Goal: Task Accomplishment & Management: Use online tool/utility

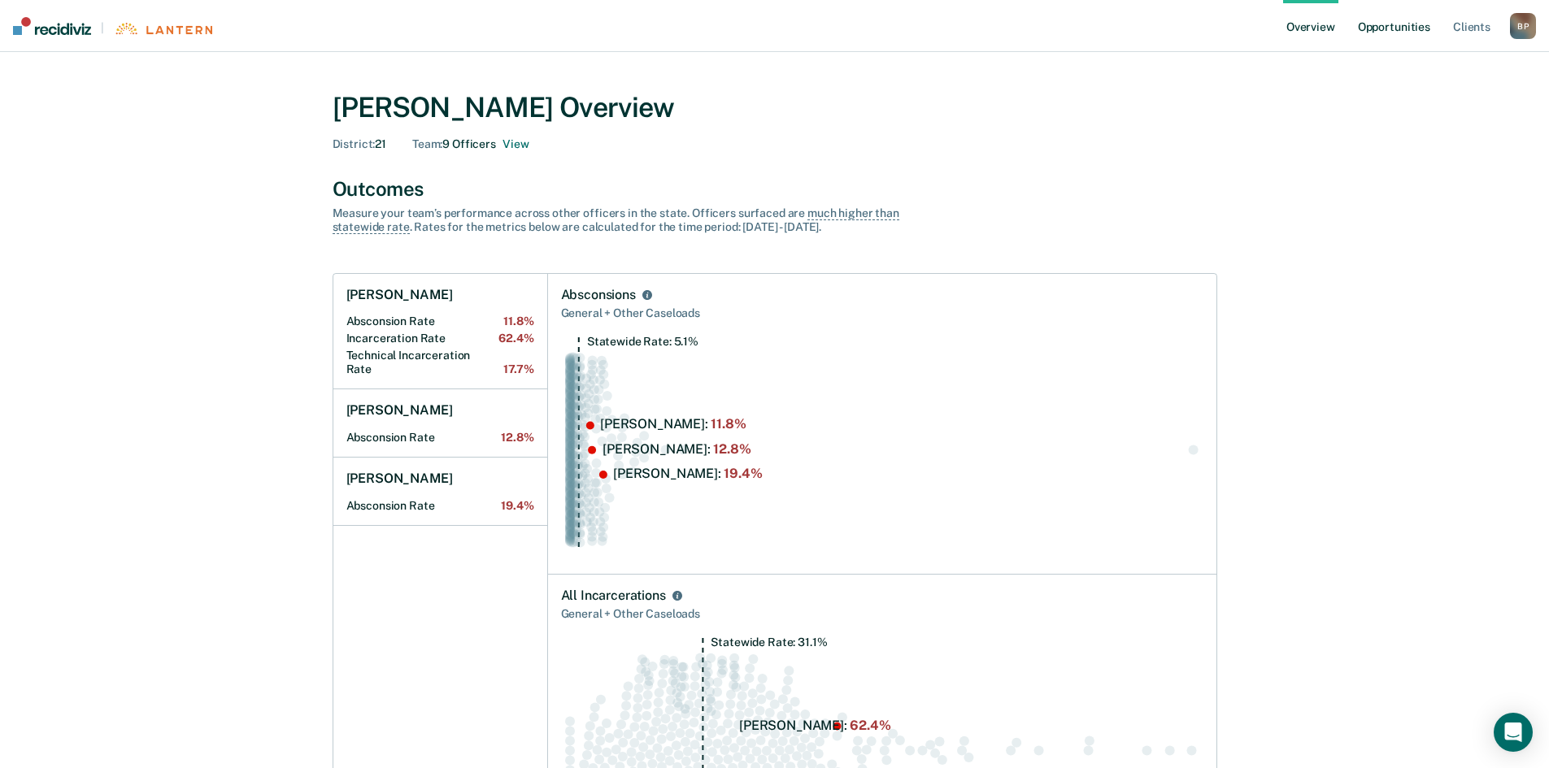
click at [1407, 24] on link "Opportunities" at bounding box center [1394, 26] width 79 height 52
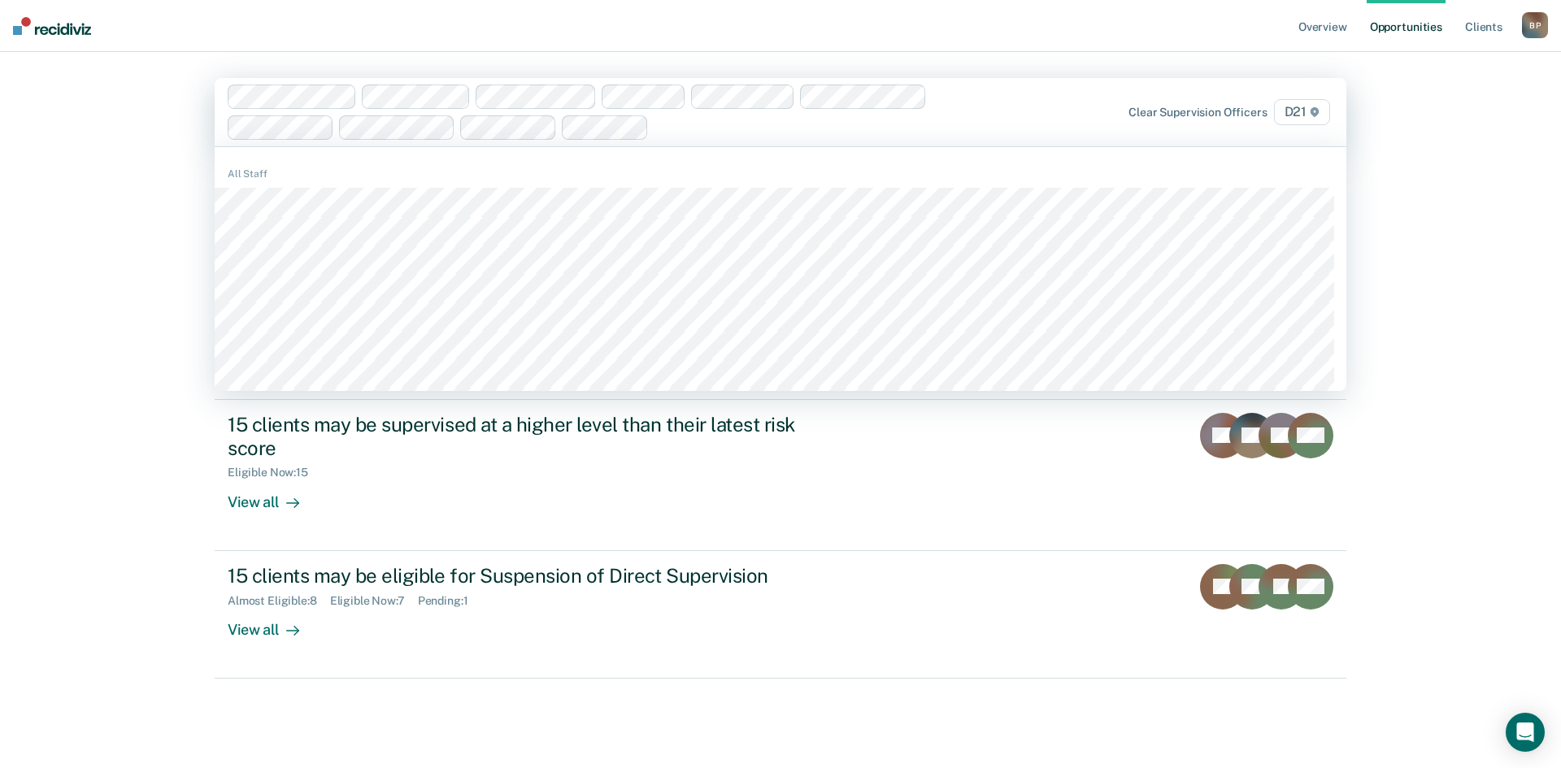
click at [698, 130] on div at bounding box center [827, 127] width 345 height 19
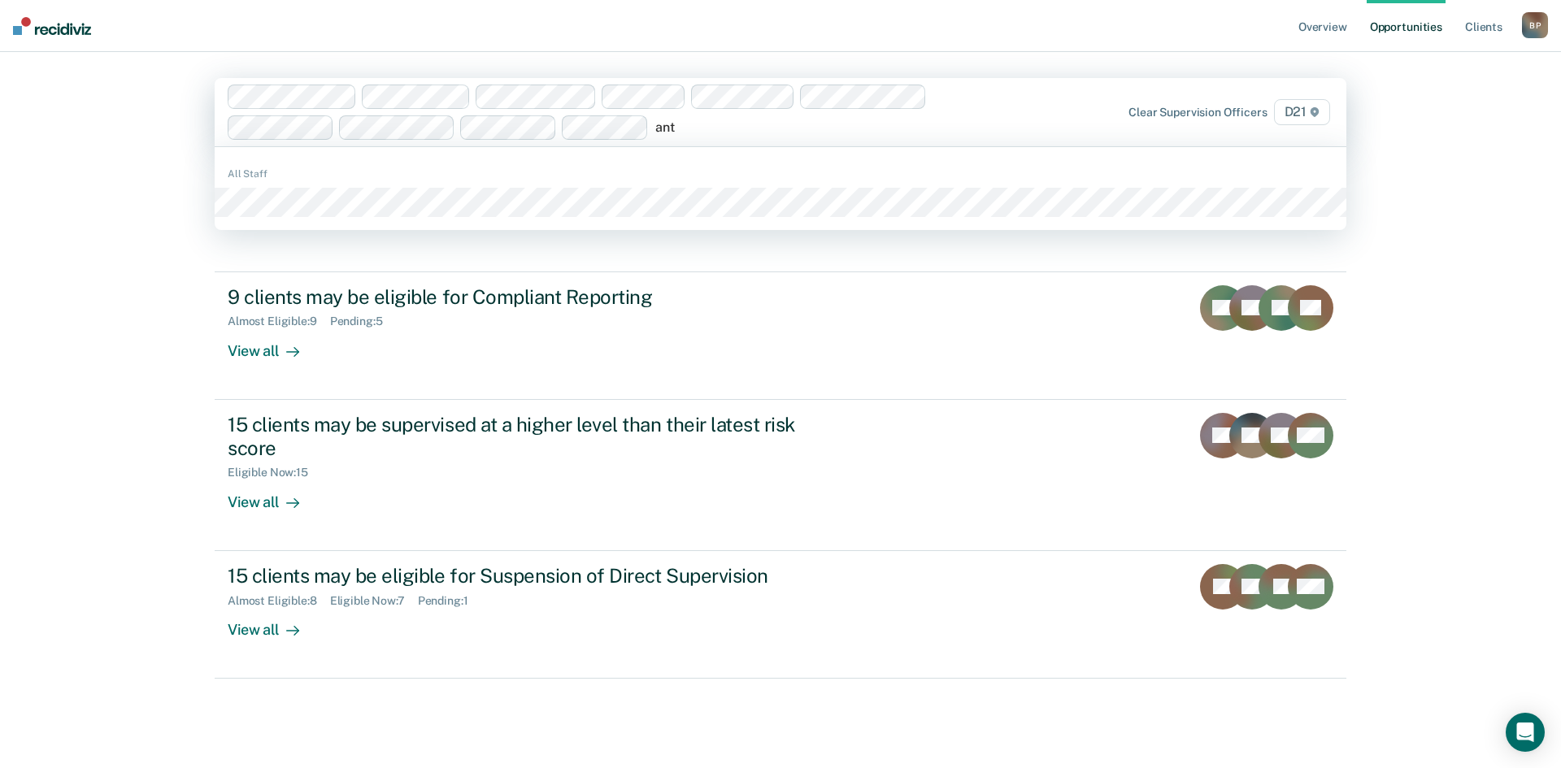
type input "anth"
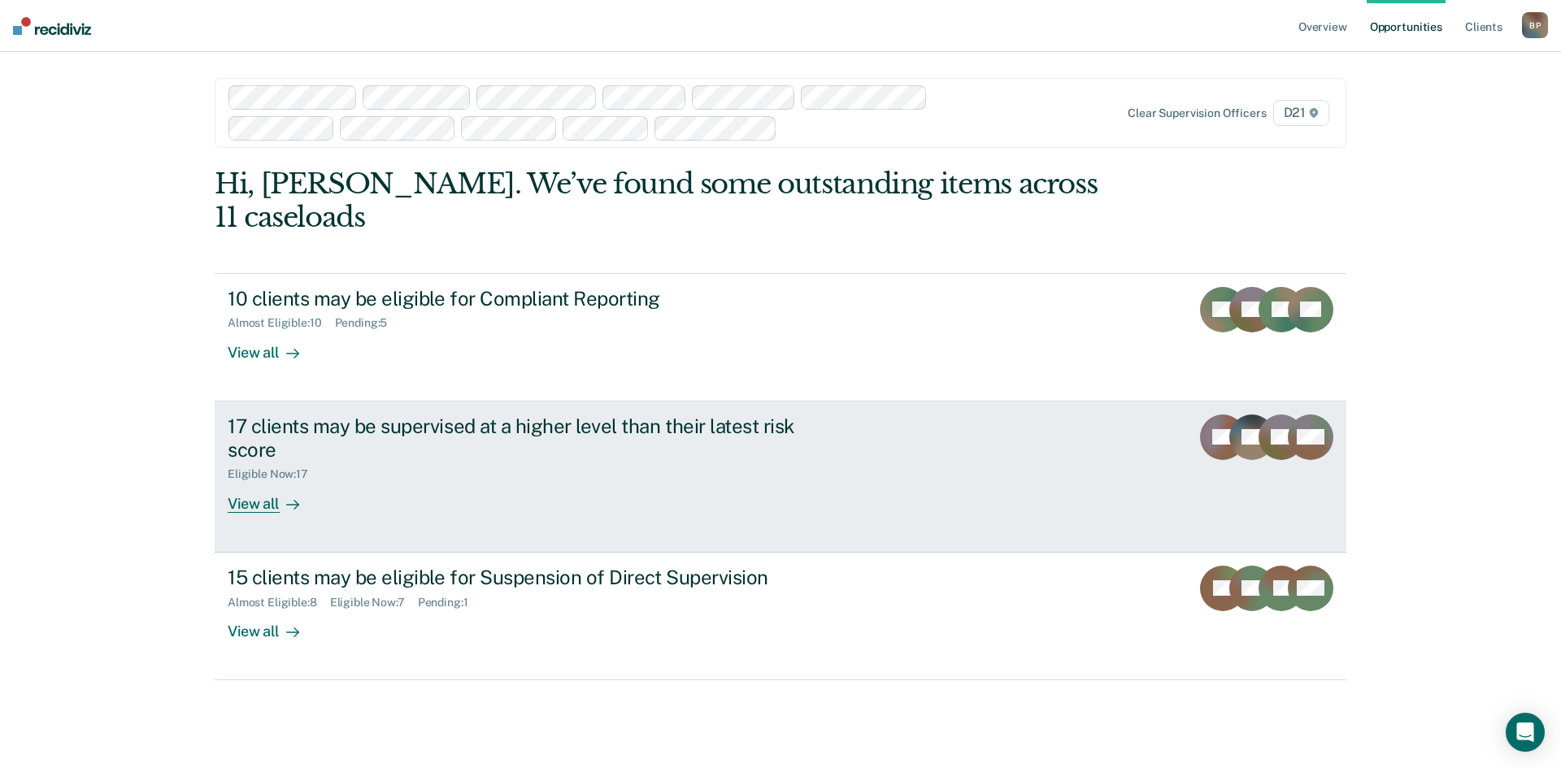
click at [525, 461] on div "Eligible Now : 17" at bounding box center [513, 471] width 571 height 20
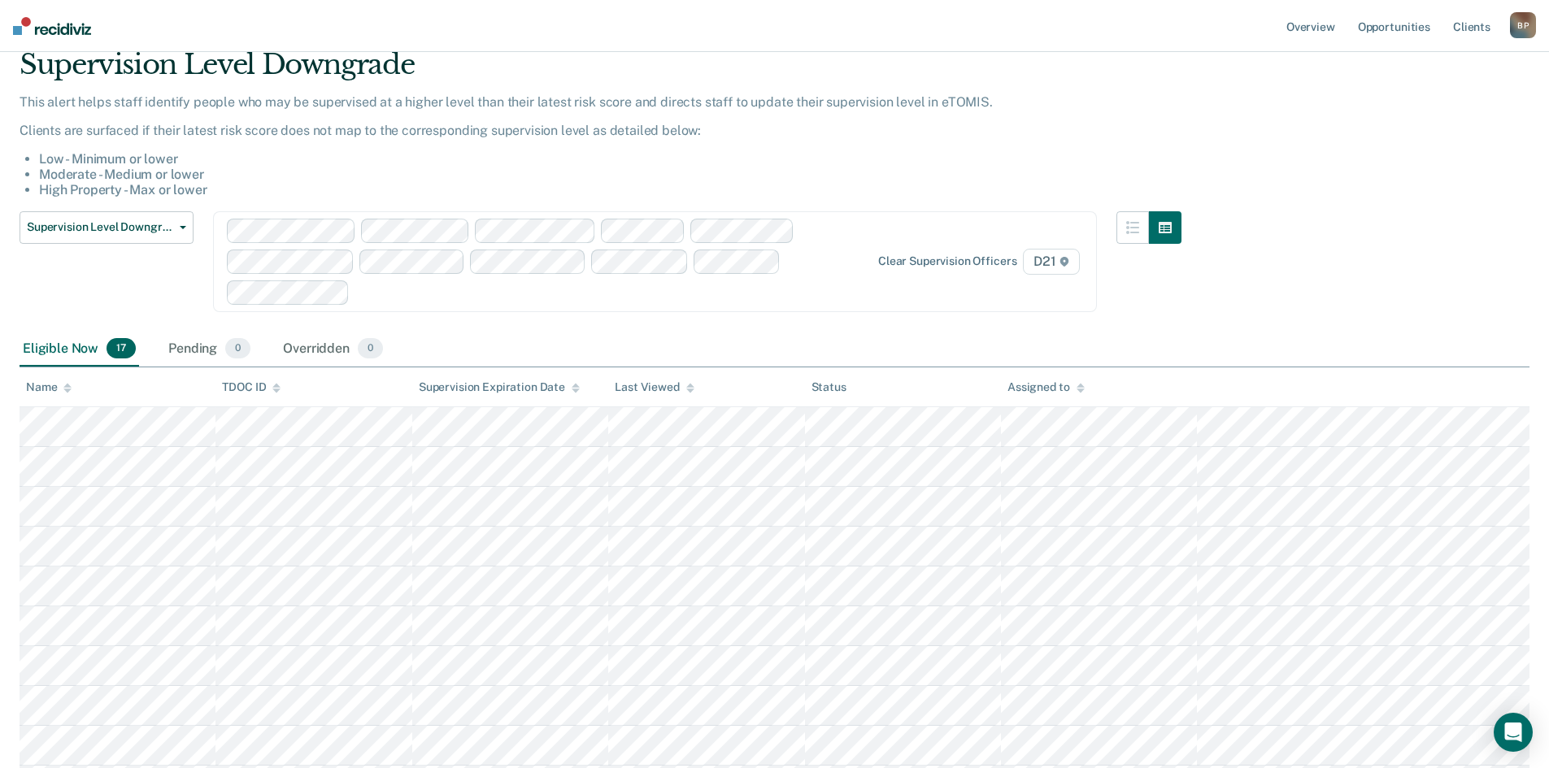
scroll to position [81, 0]
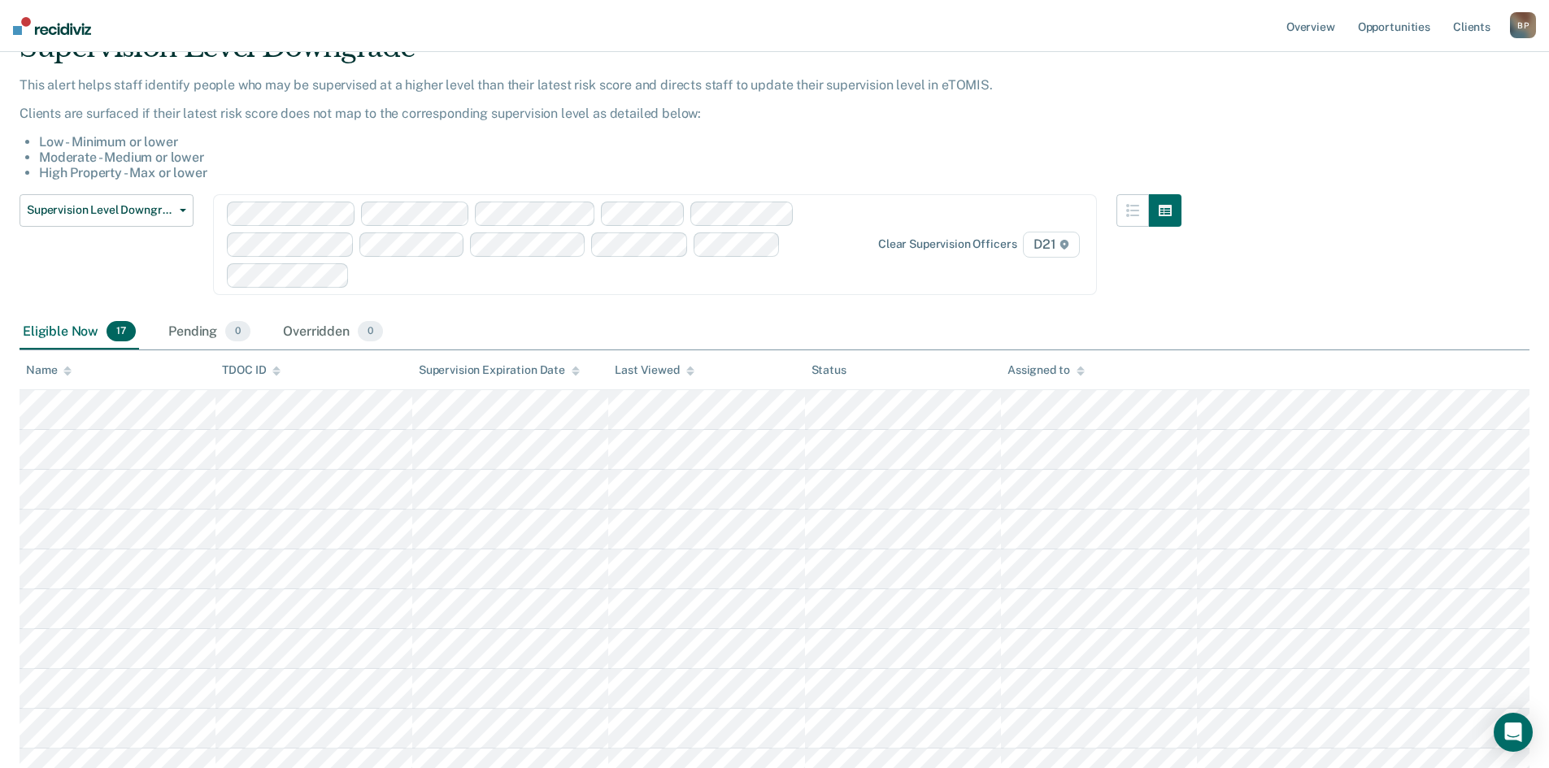
click at [1072, 236] on span "D21" at bounding box center [1051, 245] width 56 height 26
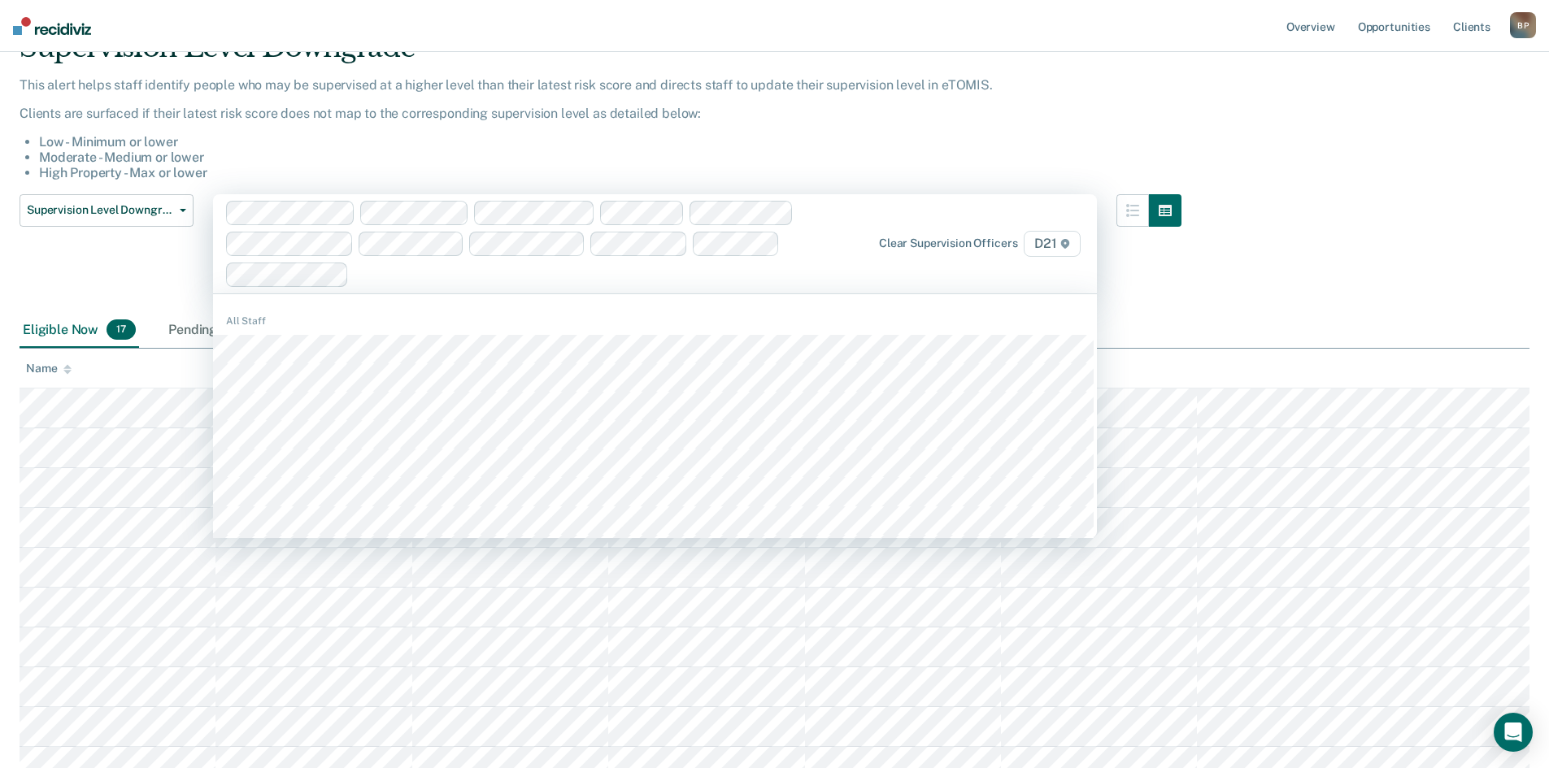
click at [1198, 299] on div "Supervision Level Downgrade This alert helps staff identify people who may be s…" at bounding box center [775, 546] width 1510 height 1030
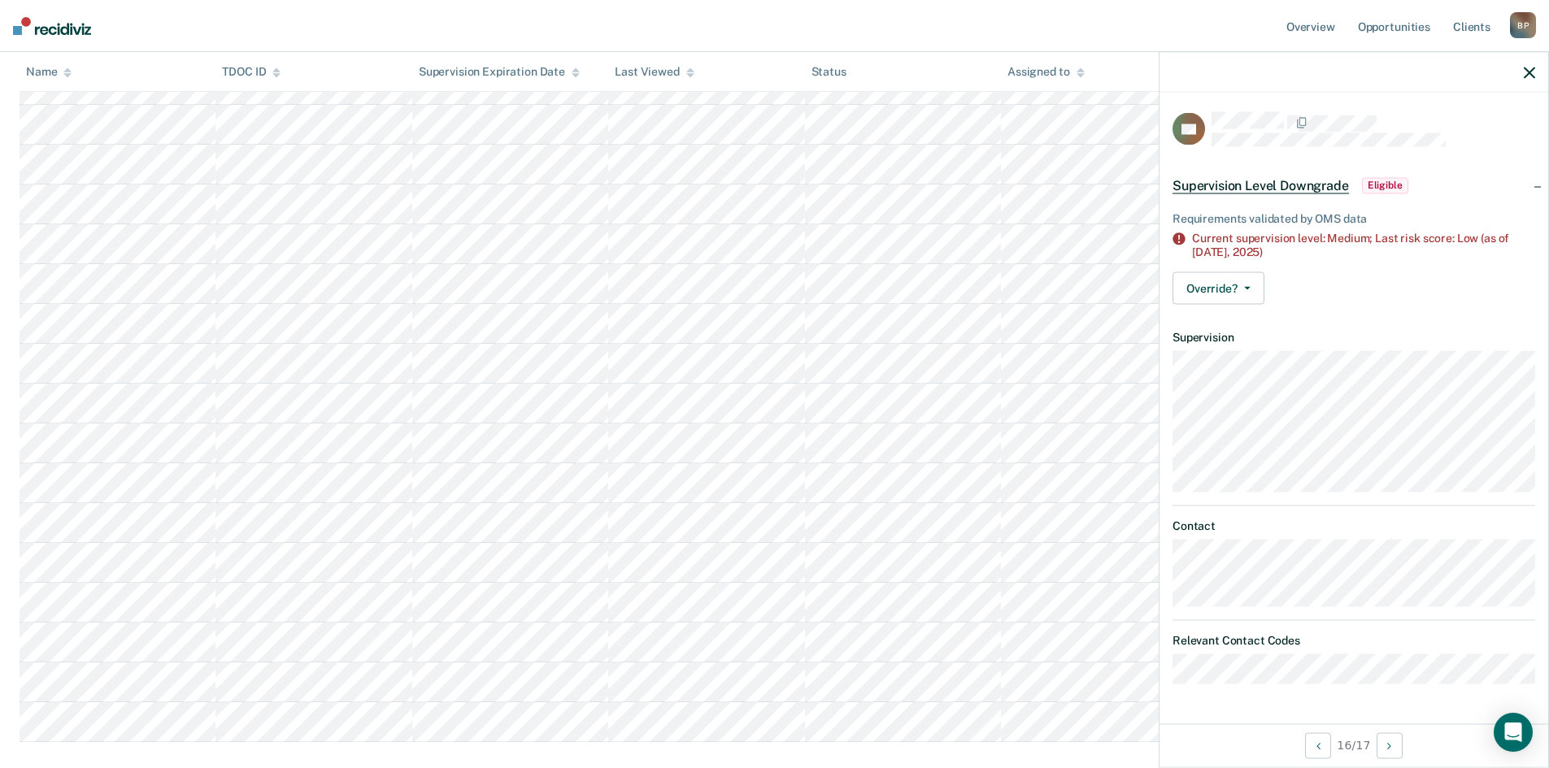
scroll to position [498, 0]
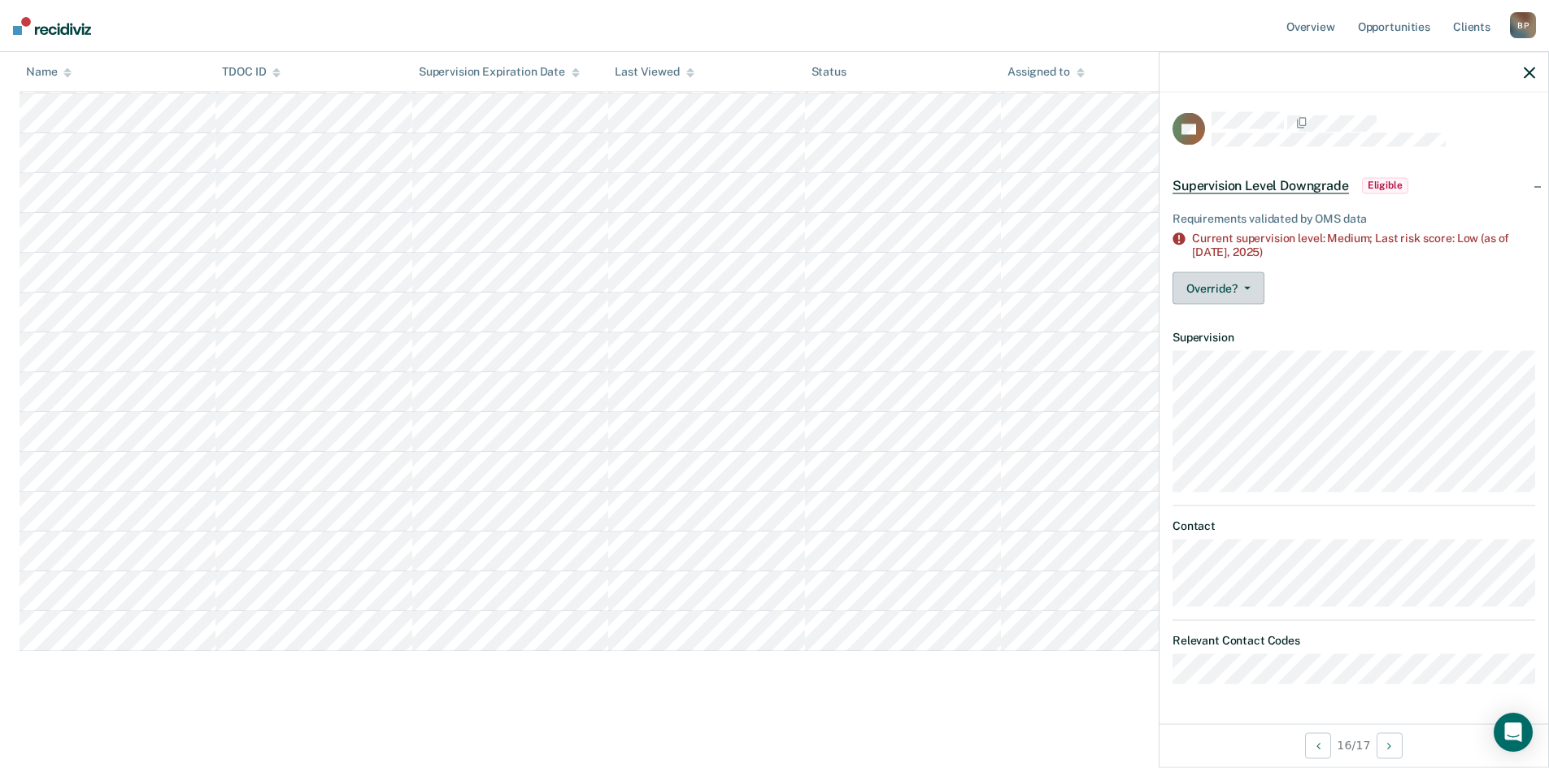
click at [1252, 282] on button "Override?" at bounding box center [1218, 288] width 92 height 33
click at [1264, 350] on button "[PERSON_NAME]" at bounding box center [1250, 353] width 157 height 26
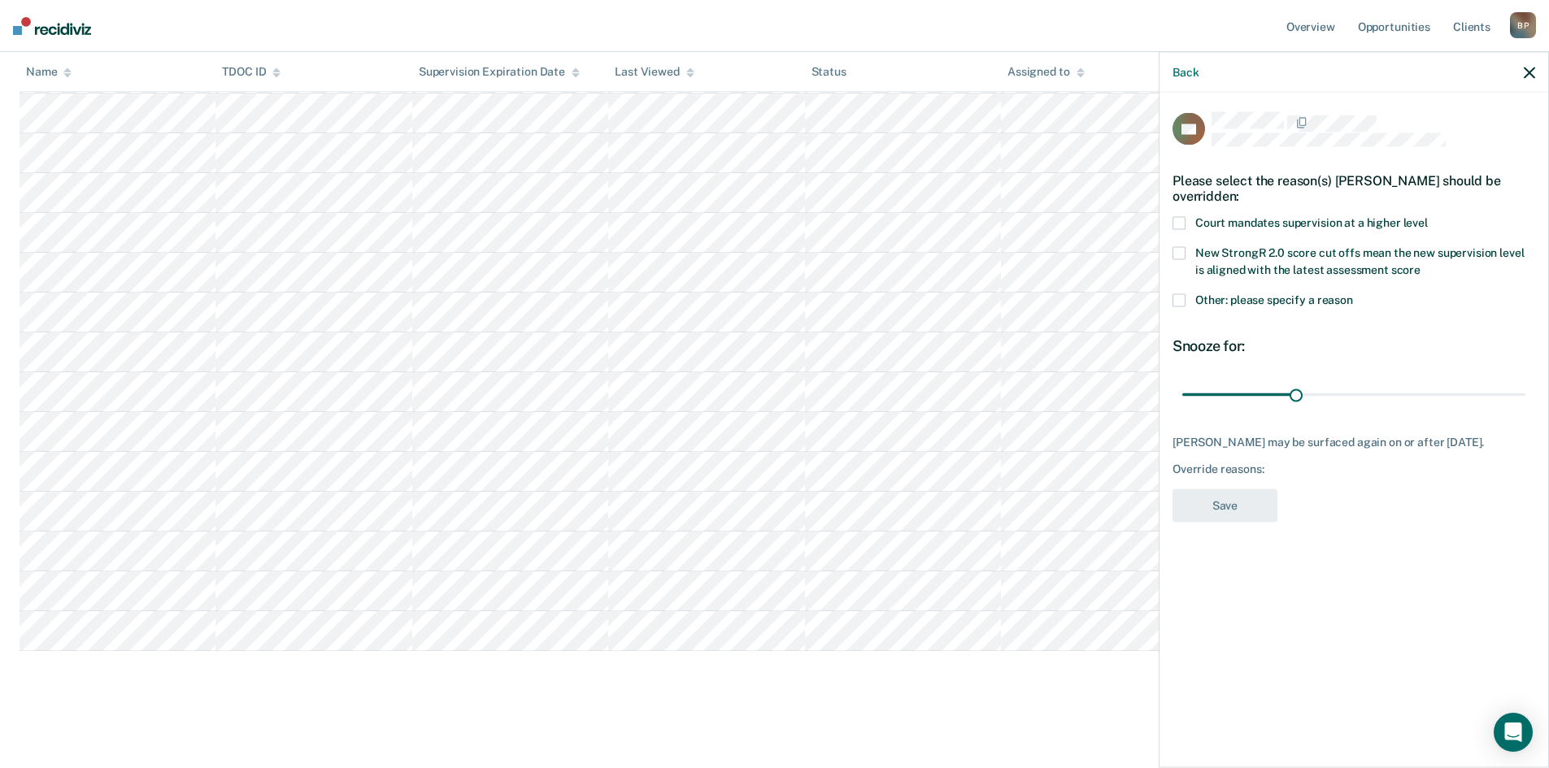
click at [1185, 294] on label "Other: please specify a reason" at bounding box center [1353, 302] width 363 height 17
click at [1353, 294] on input "Other: please specify a reason" at bounding box center [1353, 294] width 0 height 0
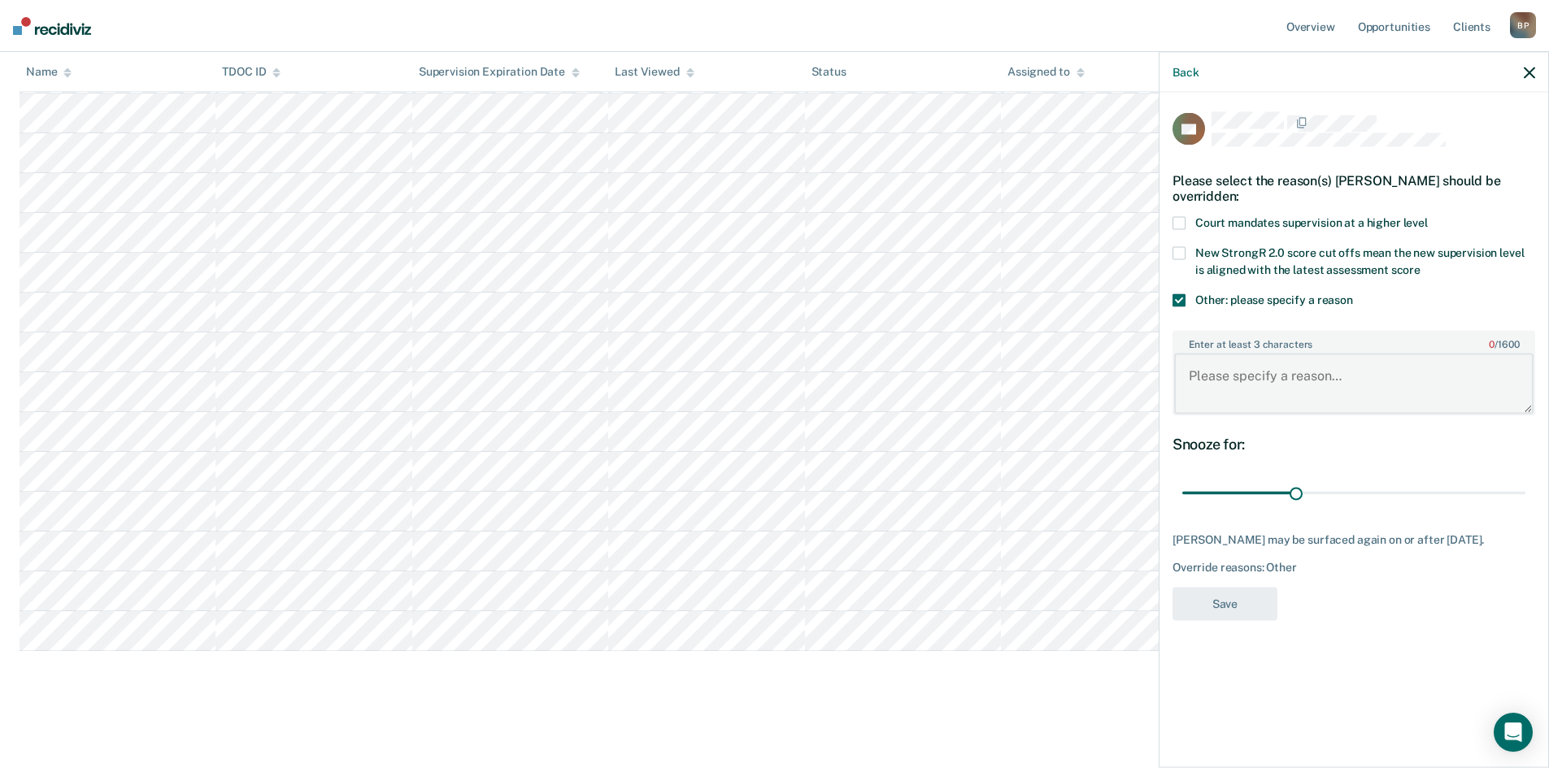
click at [1271, 368] on textarea "Enter at least 3 characters 0 / 1600" at bounding box center [1353, 384] width 359 height 60
drag, startPoint x: 1276, startPoint y: 363, endPoint x: 1181, endPoint y: 366, distance: 94.4
click at [1181, 366] on textarea "PPO Request" at bounding box center [1353, 384] width 359 height 60
type textarea "PPO Request"
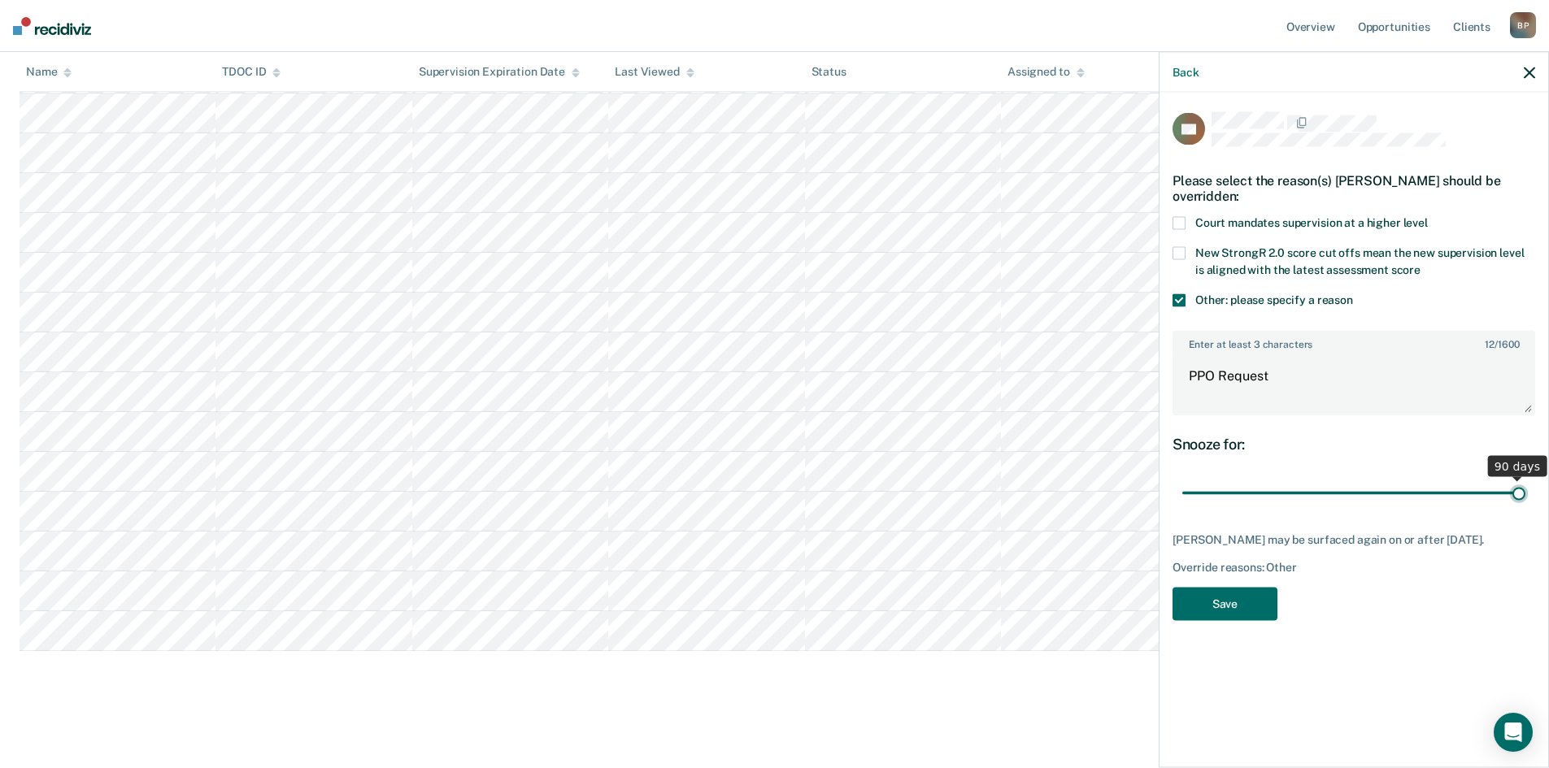
drag, startPoint x: 1294, startPoint y: 476, endPoint x: 1529, endPoint y: 502, distance: 237.3
type input "90"
click at [1525, 502] on input "range" at bounding box center [1353, 493] width 343 height 28
click at [1248, 592] on button "Save" at bounding box center [1224, 603] width 105 height 33
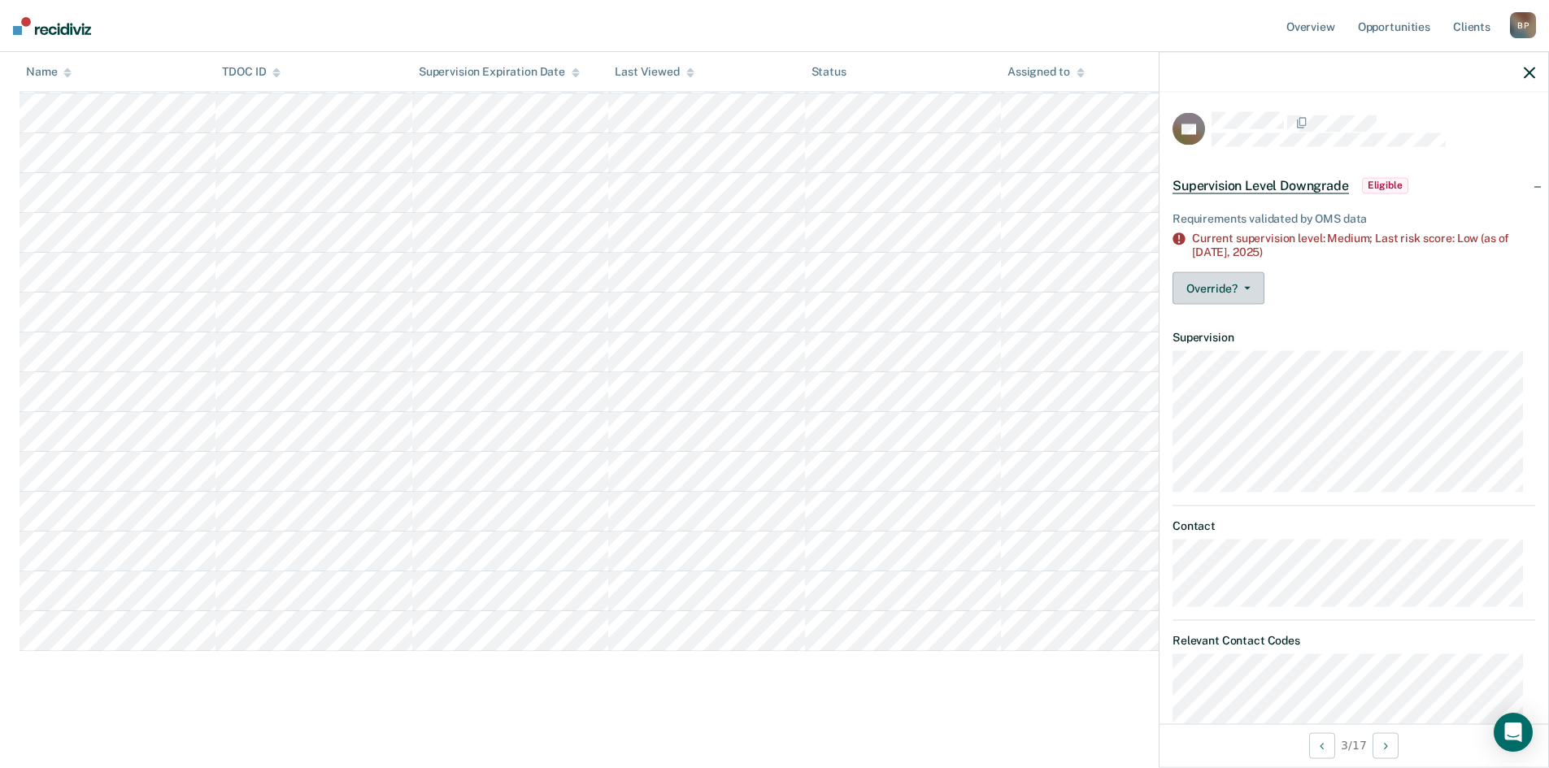
click at [1257, 287] on button "Override?" at bounding box center [1218, 288] width 92 height 33
click at [1249, 349] on button "[PERSON_NAME]" at bounding box center [1250, 353] width 157 height 26
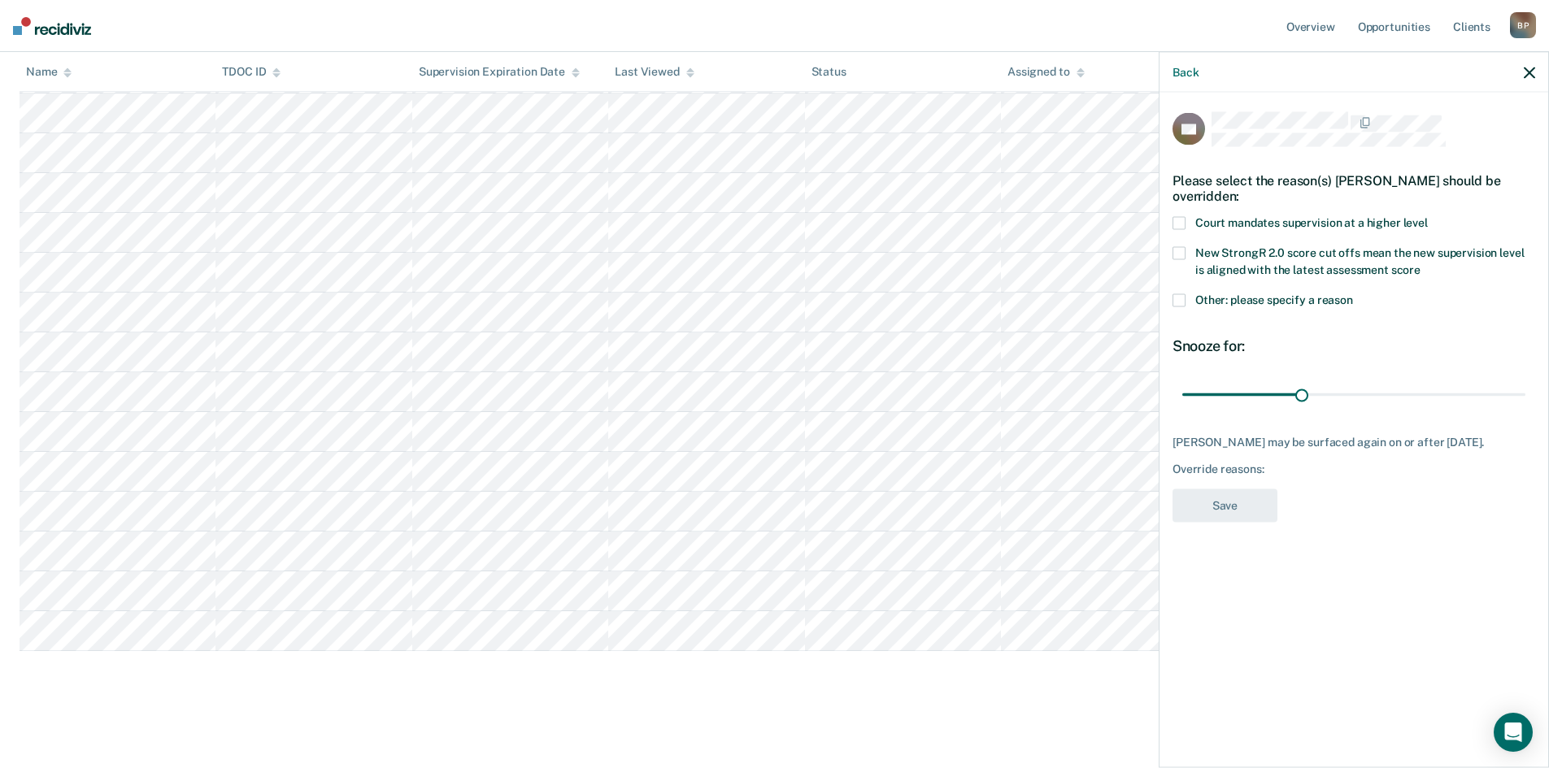
click at [1181, 300] on span at bounding box center [1178, 300] width 13 height 13
click at [1353, 294] on input "Other: please specify a reason" at bounding box center [1353, 294] width 0 height 0
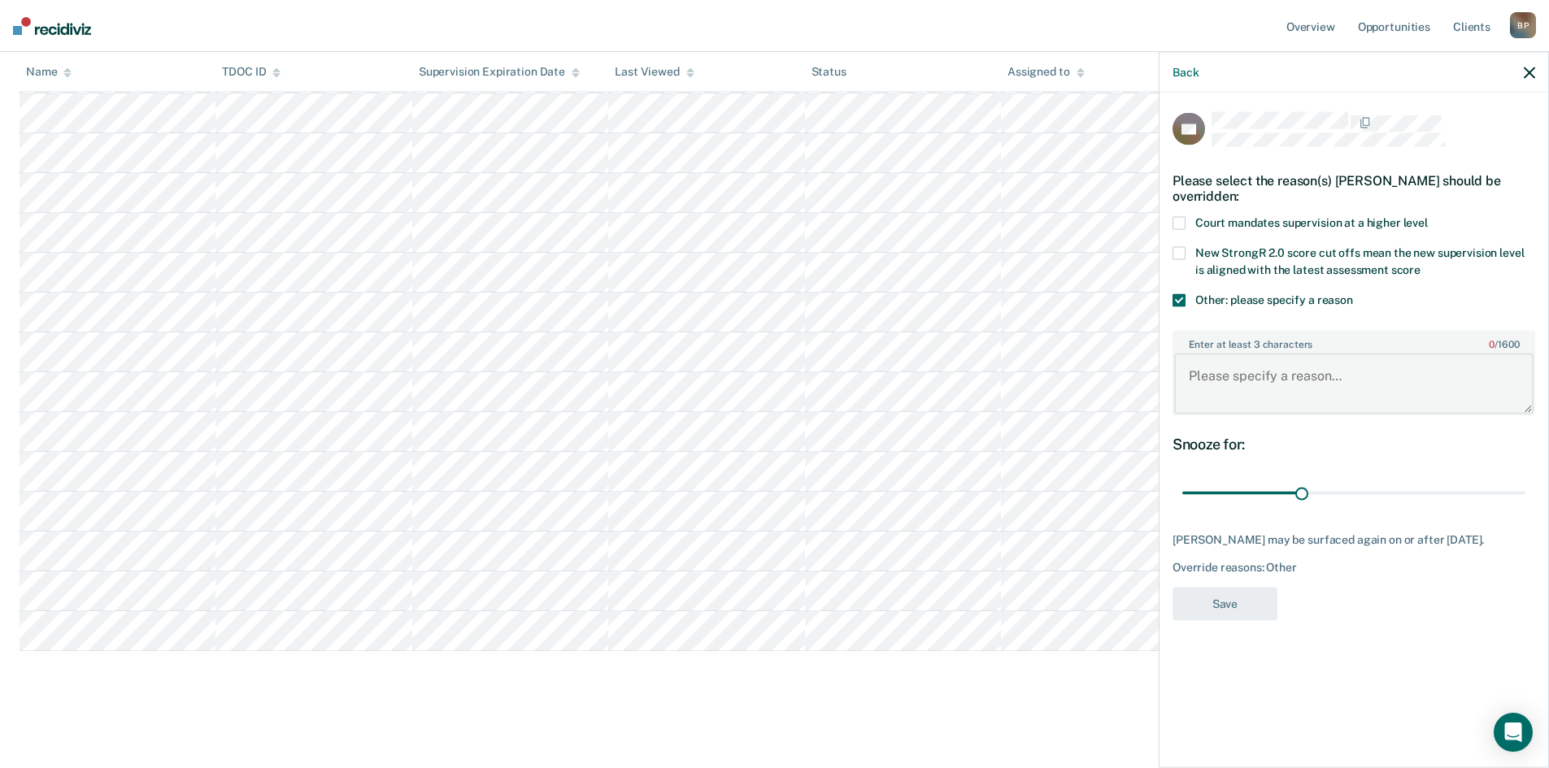
paste textarea "PPO Request"
type textarea "PPO Request"
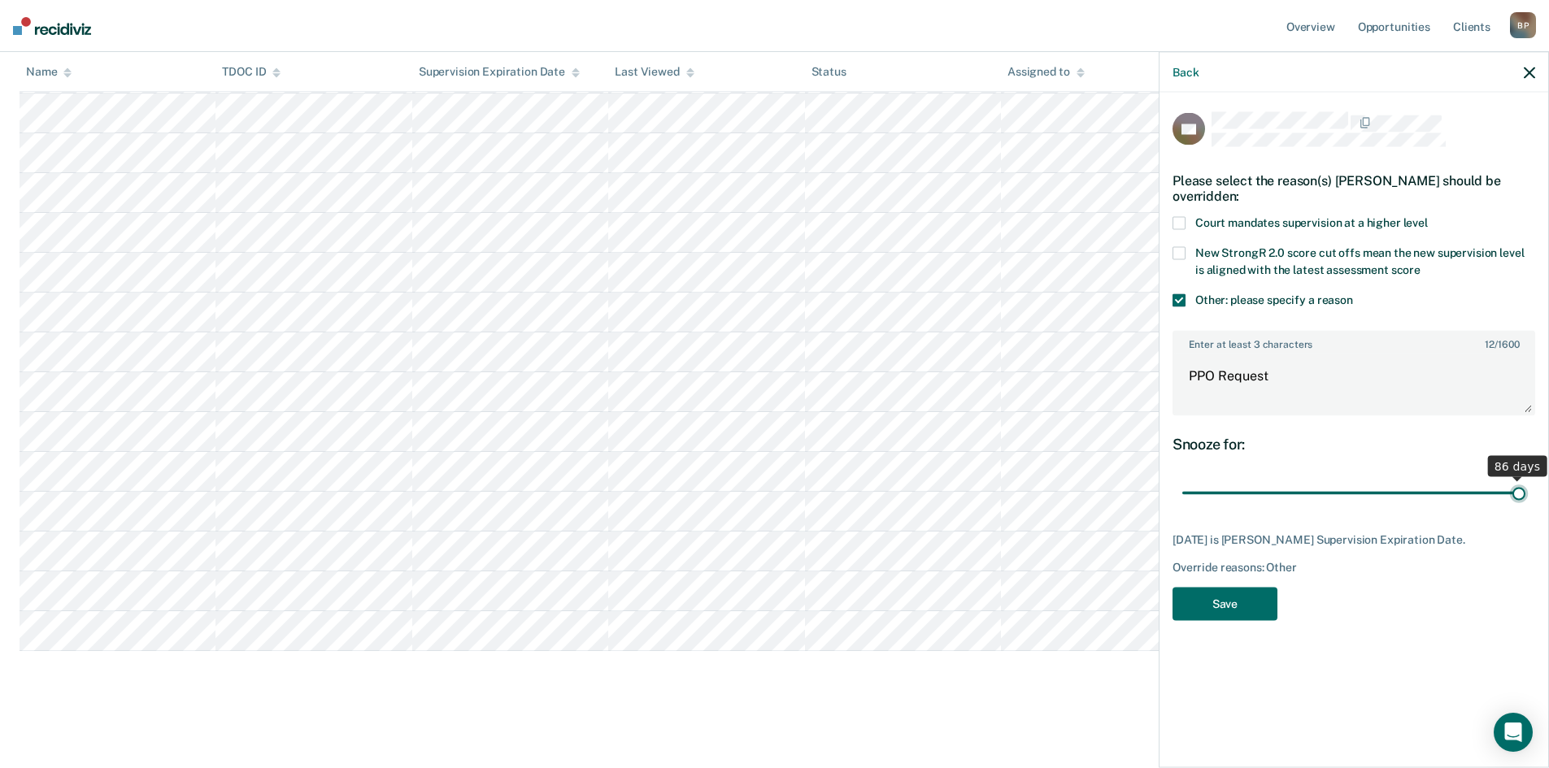
drag, startPoint x: 1302, startPoint y: 498, endPoint x: 1578, endPoint y: 509, distance: 276.6
type input "86"
click at [1525, 507] on input "range" at bounding box center [1353, 493] width 343 height 28
click at [1228, 617] on button "Save" at bounding box center [1224, 603] width 105 height 33
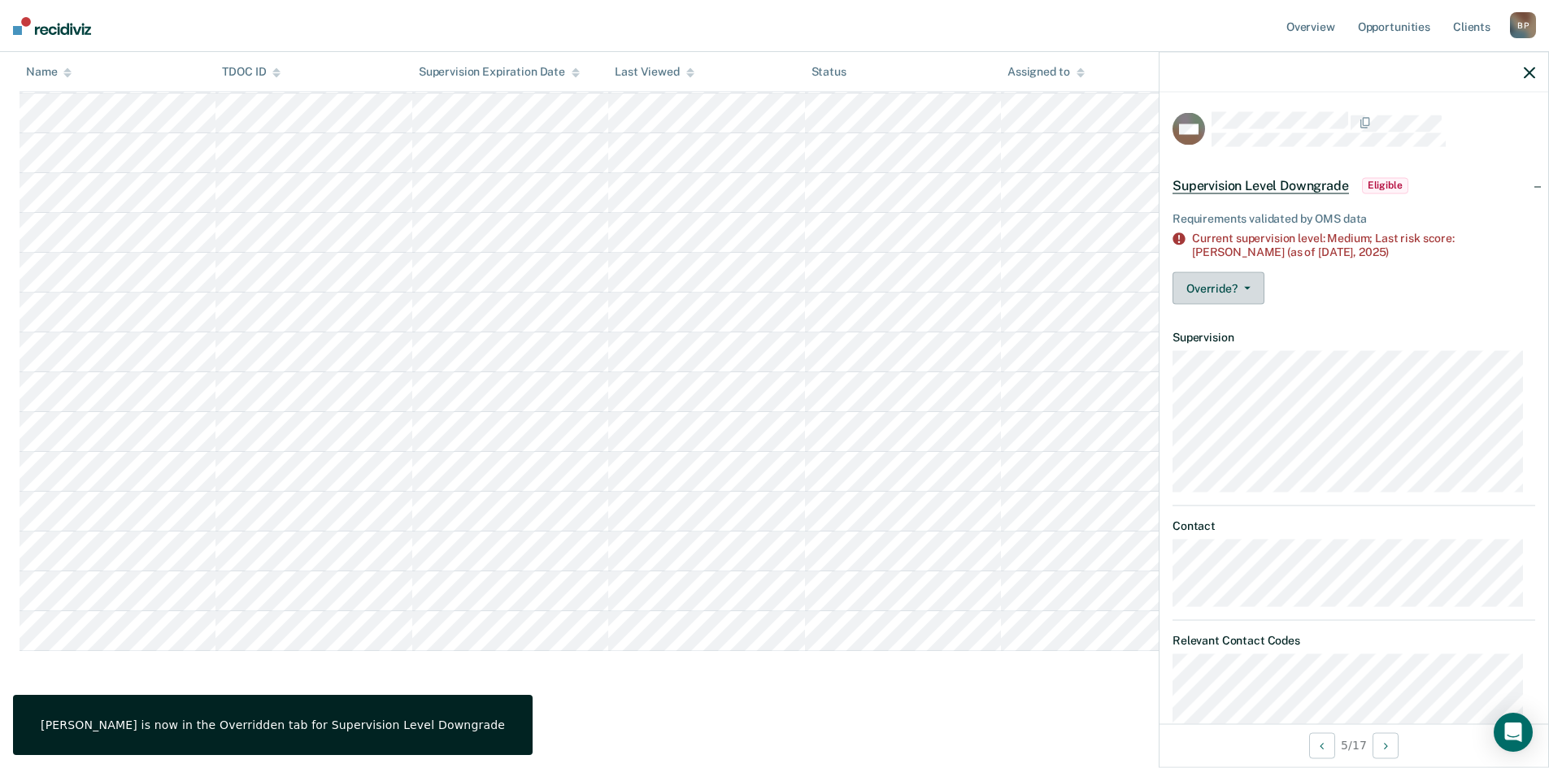
click at [1246, 286] on icon "button" at bounding box center [1247, 287] width 7 height 3
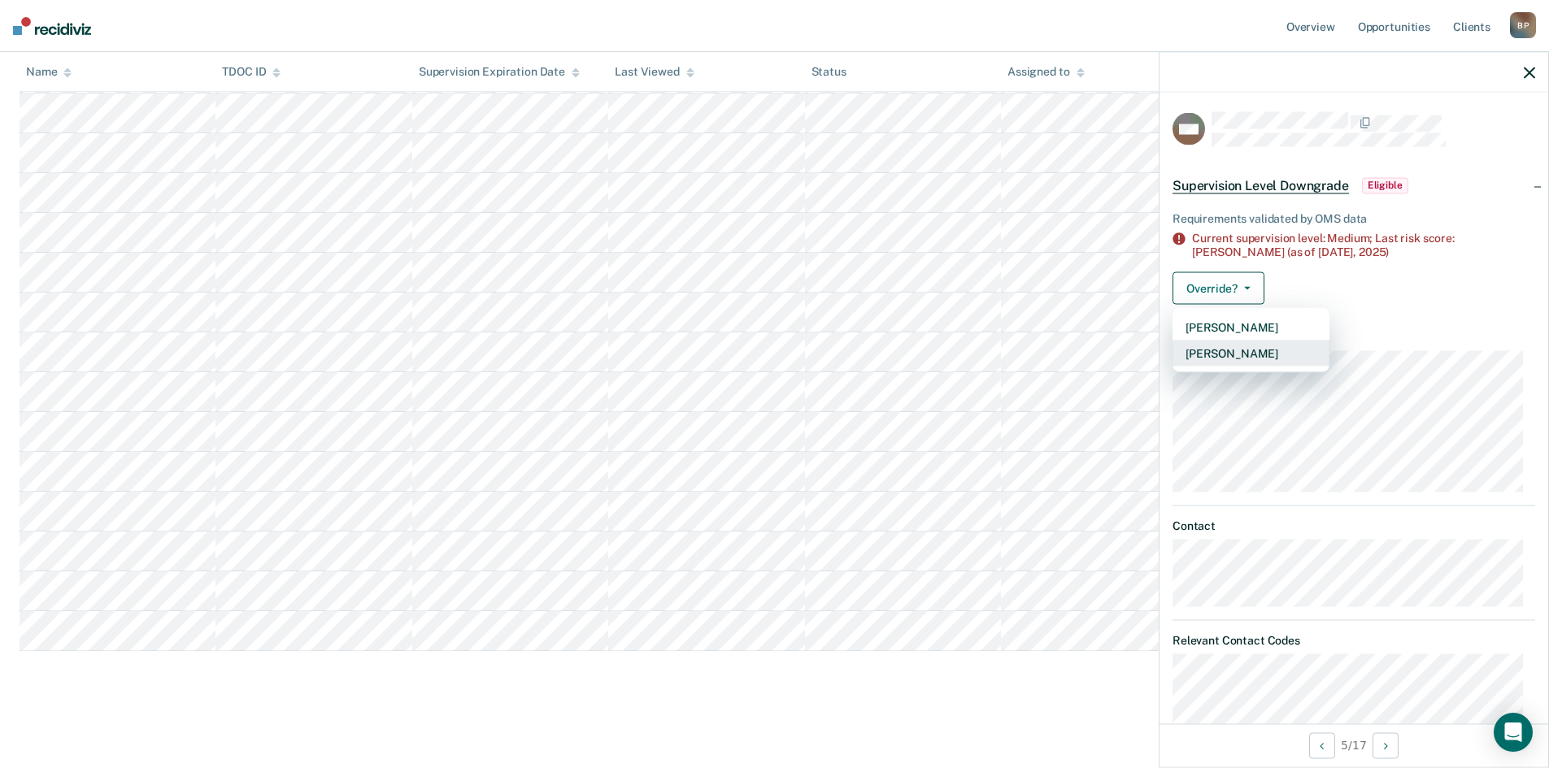
click at [1229, 345] on button "[PERSON_NAME]" at bounding box center [1250, 353] width 157 height 26
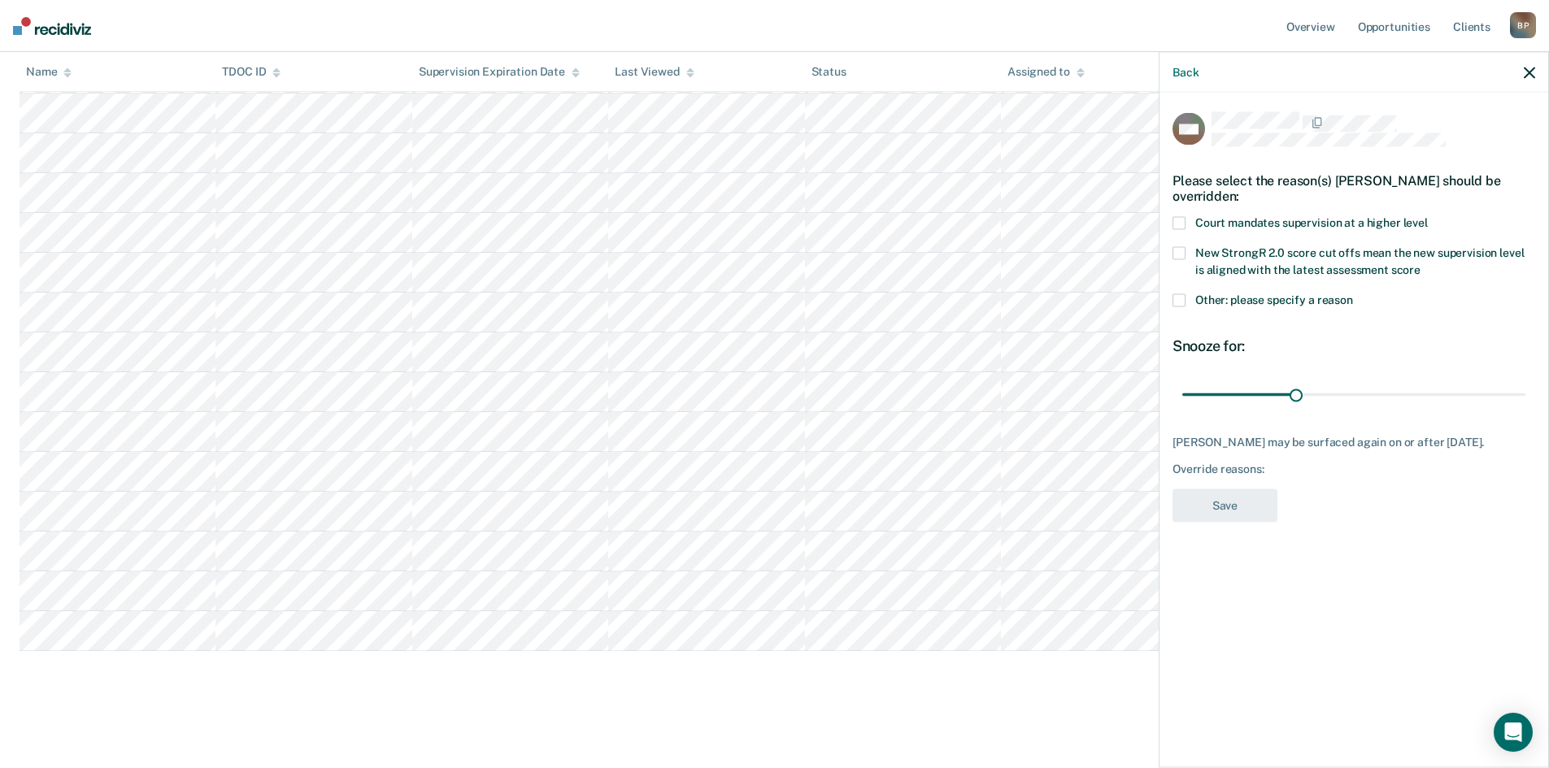
click at [1185, 305] on label "Other: please specify a reason" at bounding box center [1353, 302] width 363 height 17
click at [1353, 294] on input "Other: please specify a reason" at bounding box center [1353, 294] width 0 height 0
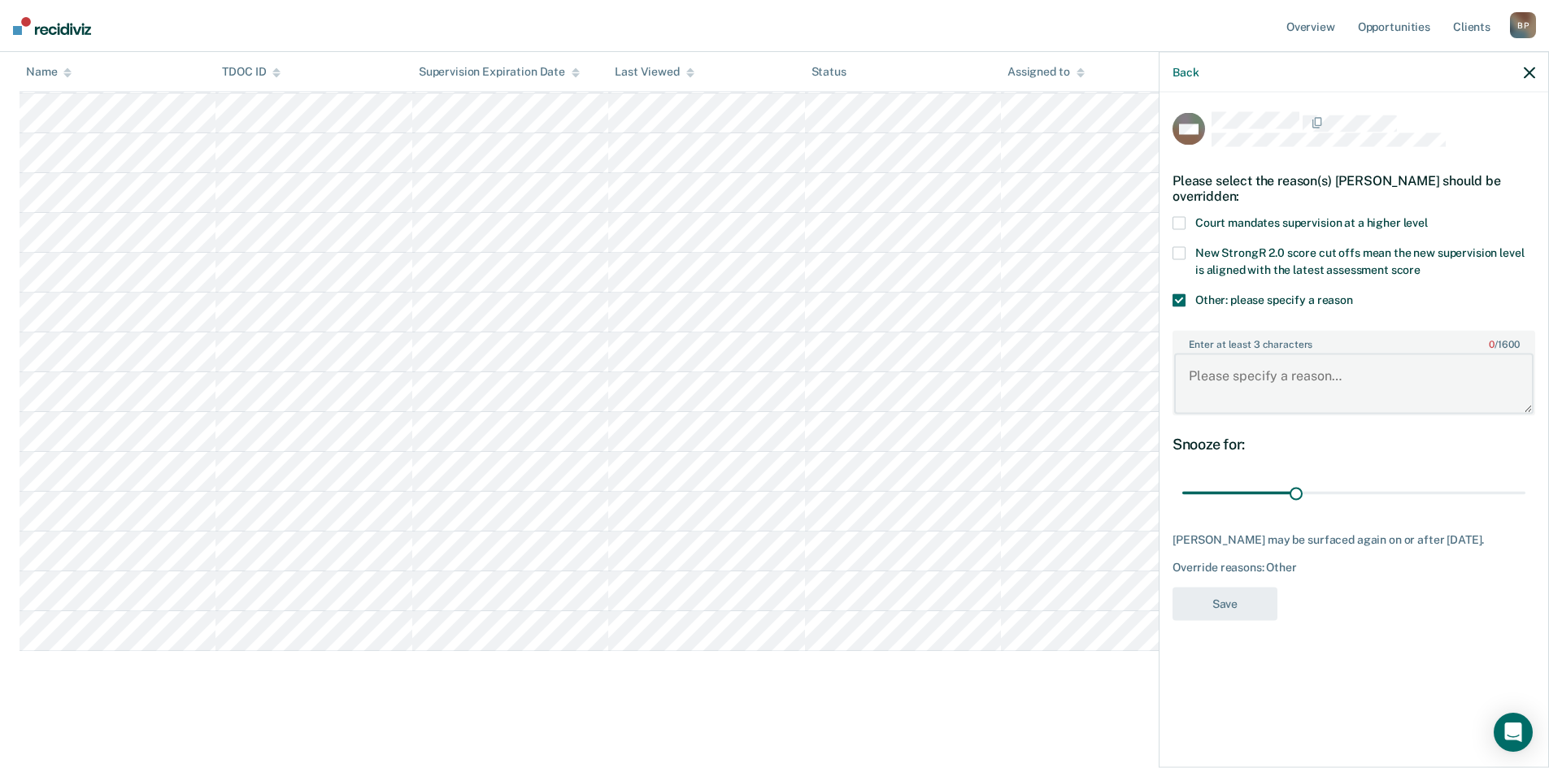
paste textarea "PPO Request"
type textarea "PPO Request"
drag, startPoint x: 1297, startPoint y: 492, endPoint x: 1568, endPoint y: 499, distance: 271.7
type input "90"
click at [1525, 499] on input "range" at bounding box center [1353, 493] width 343 height 28
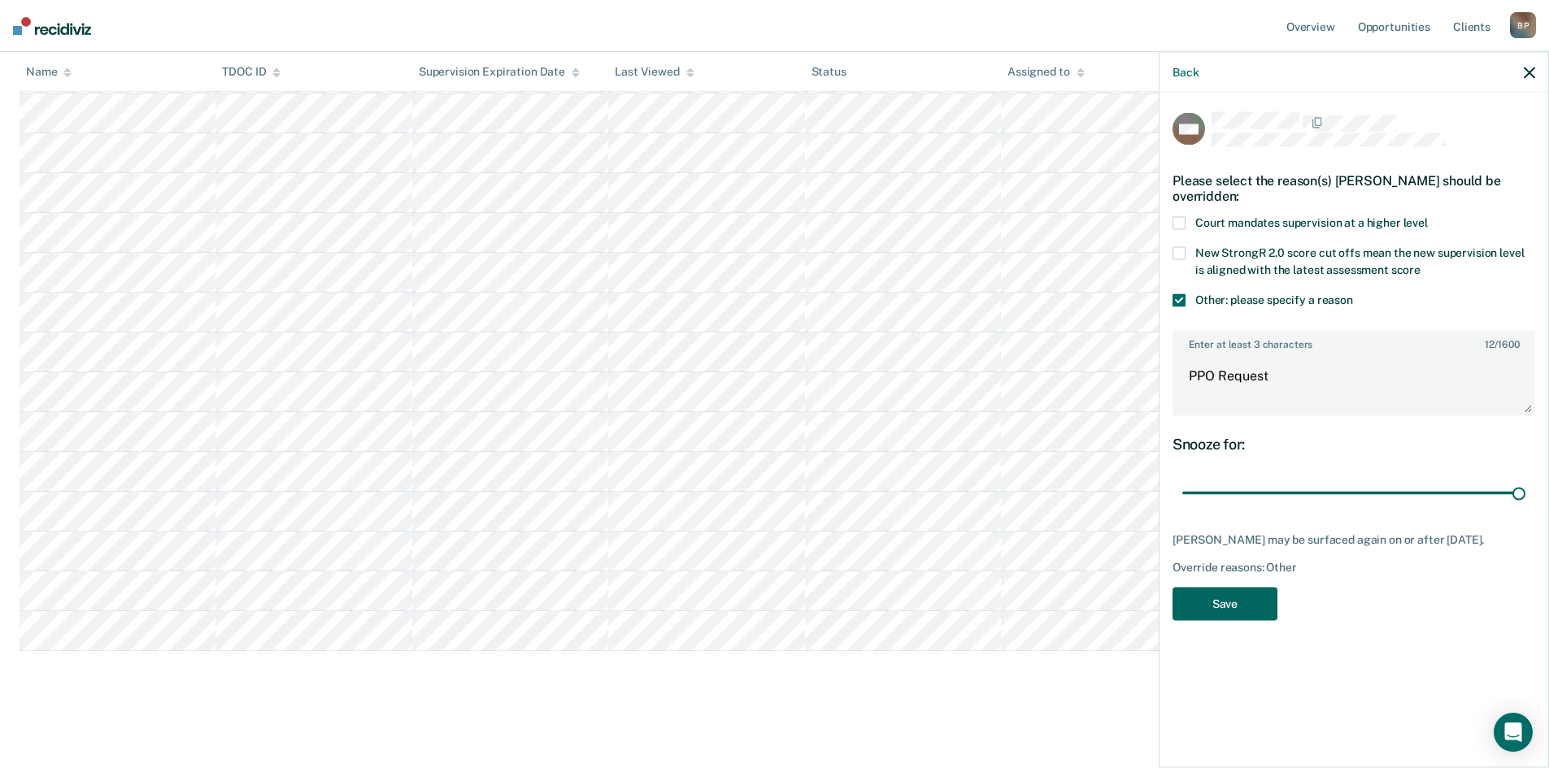
click at [1227, 603] on button "Save" at bounding box center [1224, 603] width 105 height 33
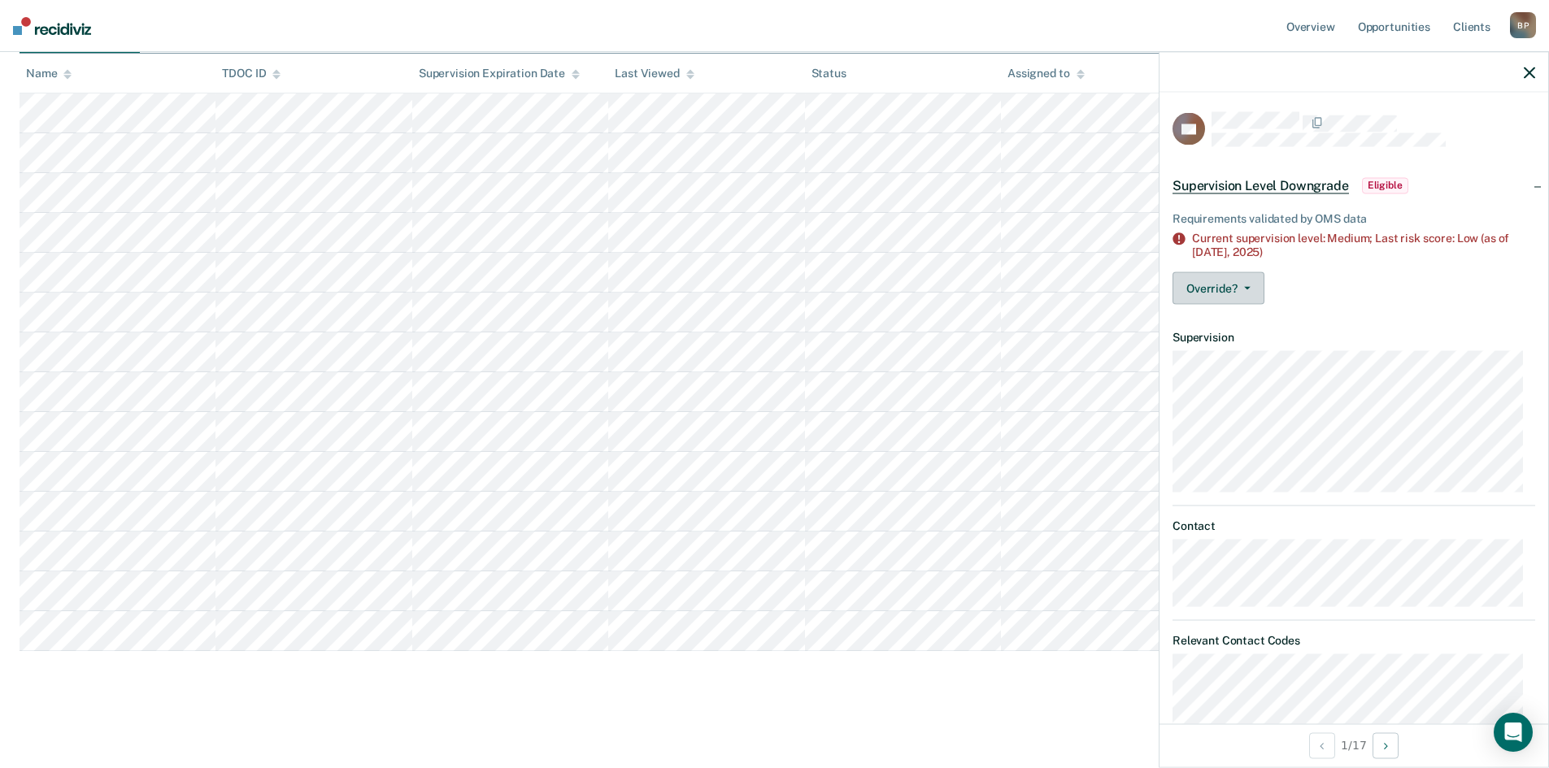
click at [1246, 288] on icon "button" at bounding box center [1247, 287] width 7 height 3
click at [1233, 346] on button "[PERSON_NAME]" at bounding box center [1250, 353] width 157 height 26
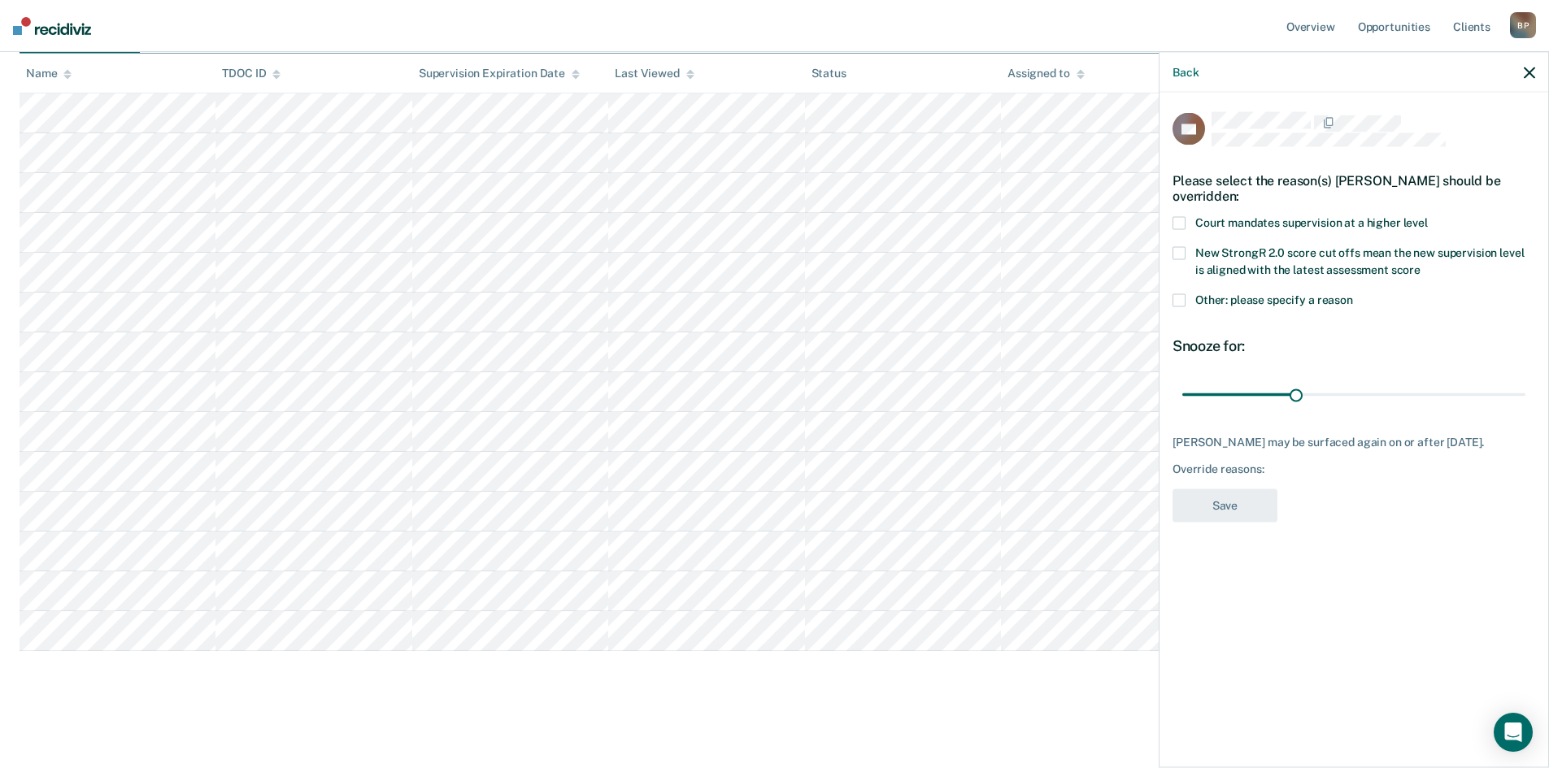
click at [1183, 306] on label "Other: please specify a reason" at bounding box center [1353, 302] width 363 height 17
click at [1353, 294] on input "Other: please specify a reason" at bounding box center [1353, 294] width 0 height 0
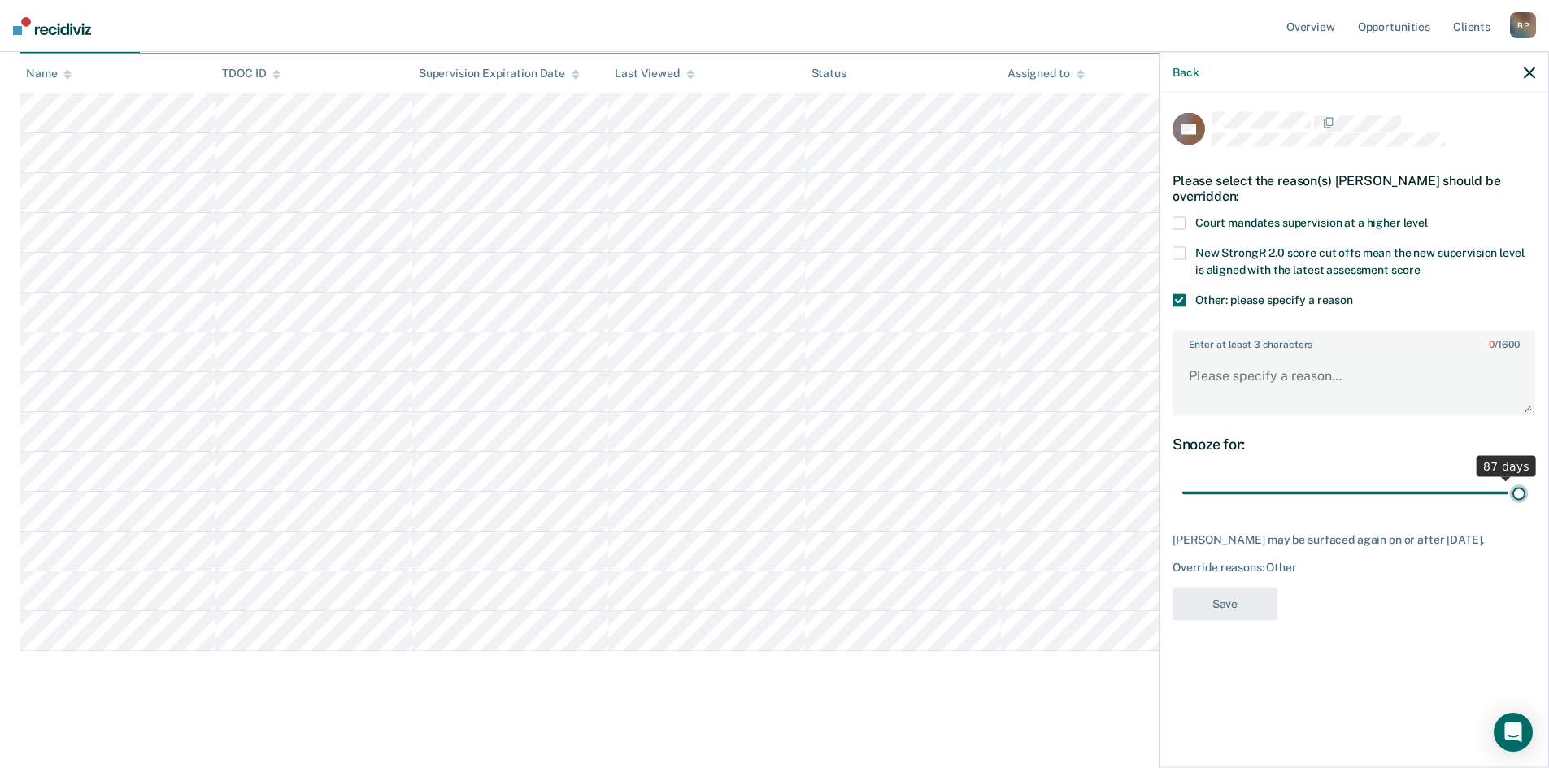
drag, startPoint x: 1291, startPoint y: 490, endPoint x: 1539, endPoint y: 510, distance: 248.8
type input "90"
click at [1525, 507] on input "range" at bounding box center [1353, 493] width 343 height 28
paste textarea "PPO Request"
type textarea "PPO Request"
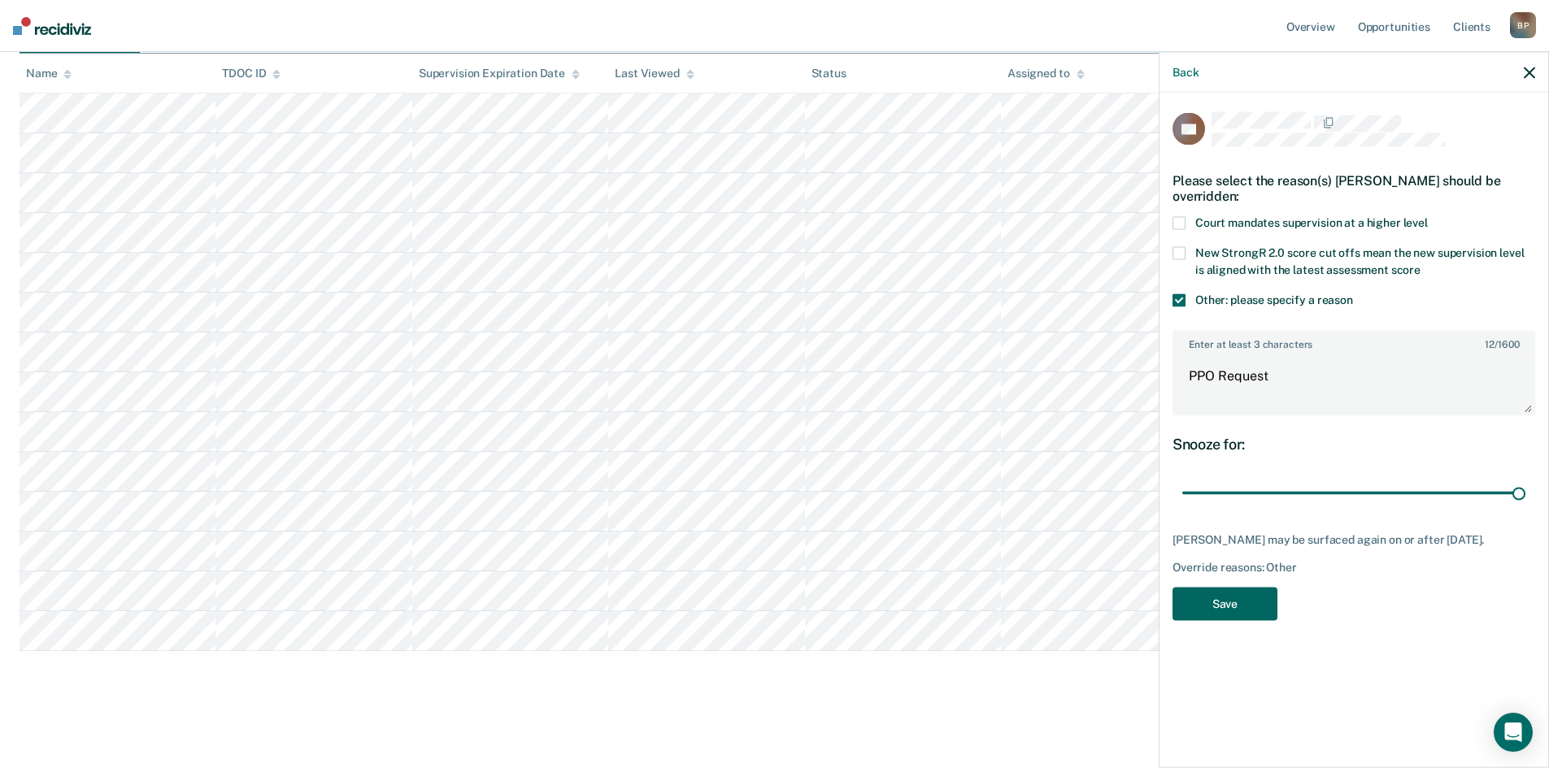
click at [1232, 598] on button "Save" at bounding box center [1224, 603] width 105 height 33
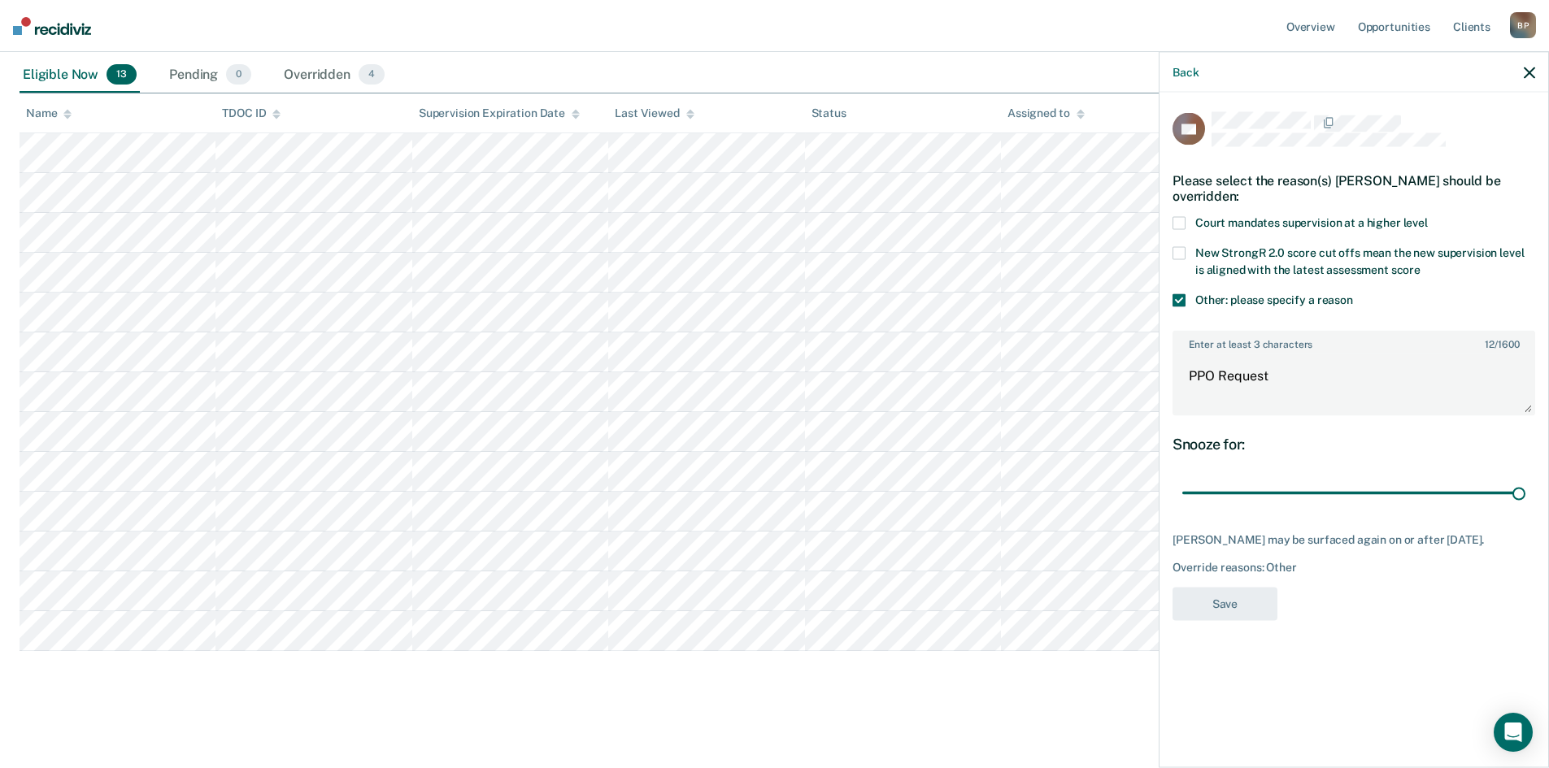
scroll to position [338, 0]
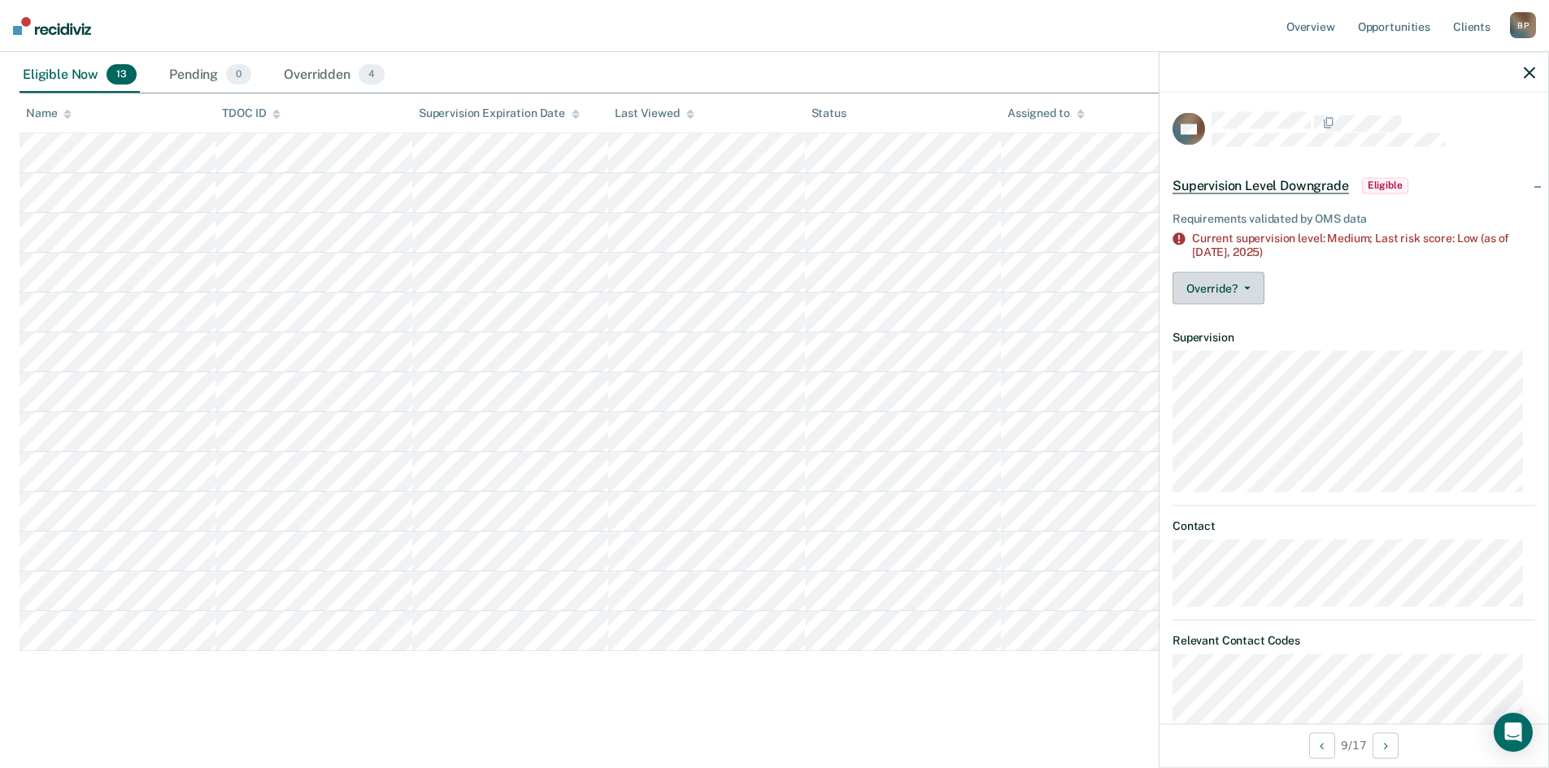
click at [1253, 287] on button "Override?" at bounding box center [1218, 288] width 92 height 33
click at [1245, 345] on button "[PERSON_NAME]" at bounding box center [1250, 353] width 157 height 26
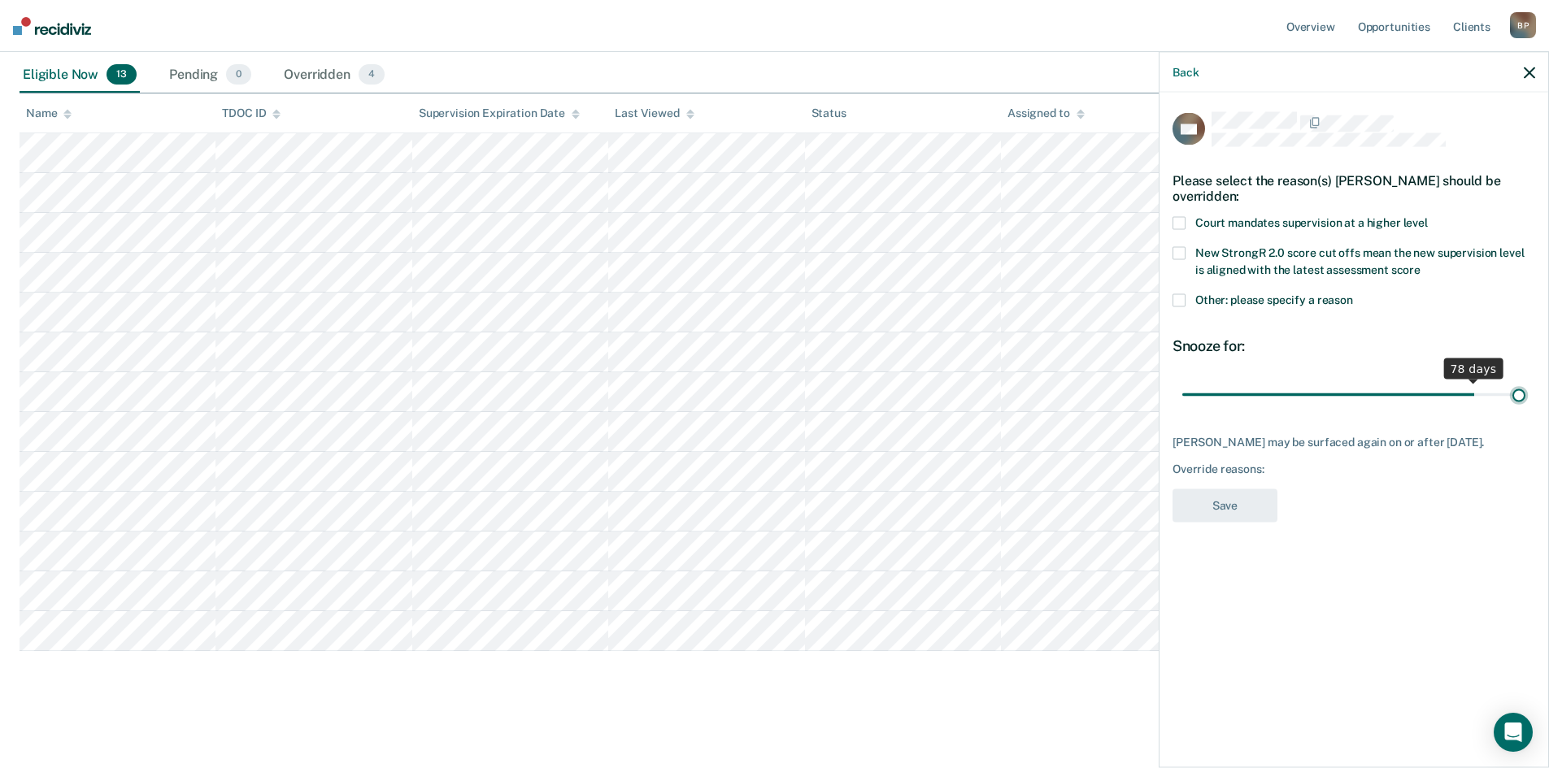
drag, startPoint x: 1294, startPoint y: 393, endPoint x: 1523, endPoint y: 402, distance: 228.6
type input "90"
click at [1523, 402] on input "range" at bounding box center [1353, 395] width 343 height 28
click at [1182, 298] on span at bounding box center [1178, 300] width 13 height 13
click at [1353, 294] on input "Other: please specify a reason" at bounding box center [1353, 294] width 0 height 0
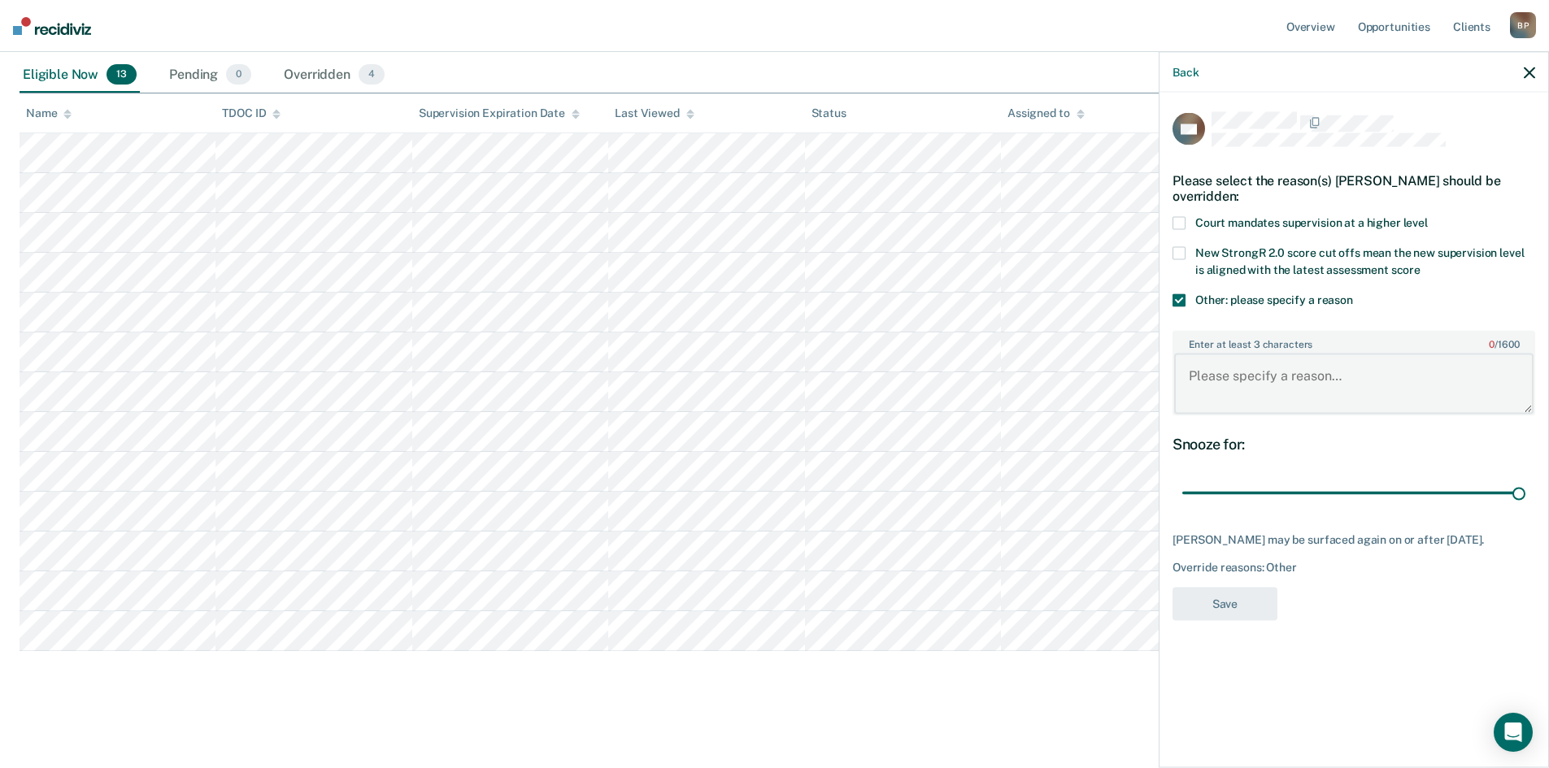
paste textarea "PPO Request"
type textarea "PPO Request"
click at [1222, 609] on button "Save" at bounding box center [1224, 603] width 105 height 33
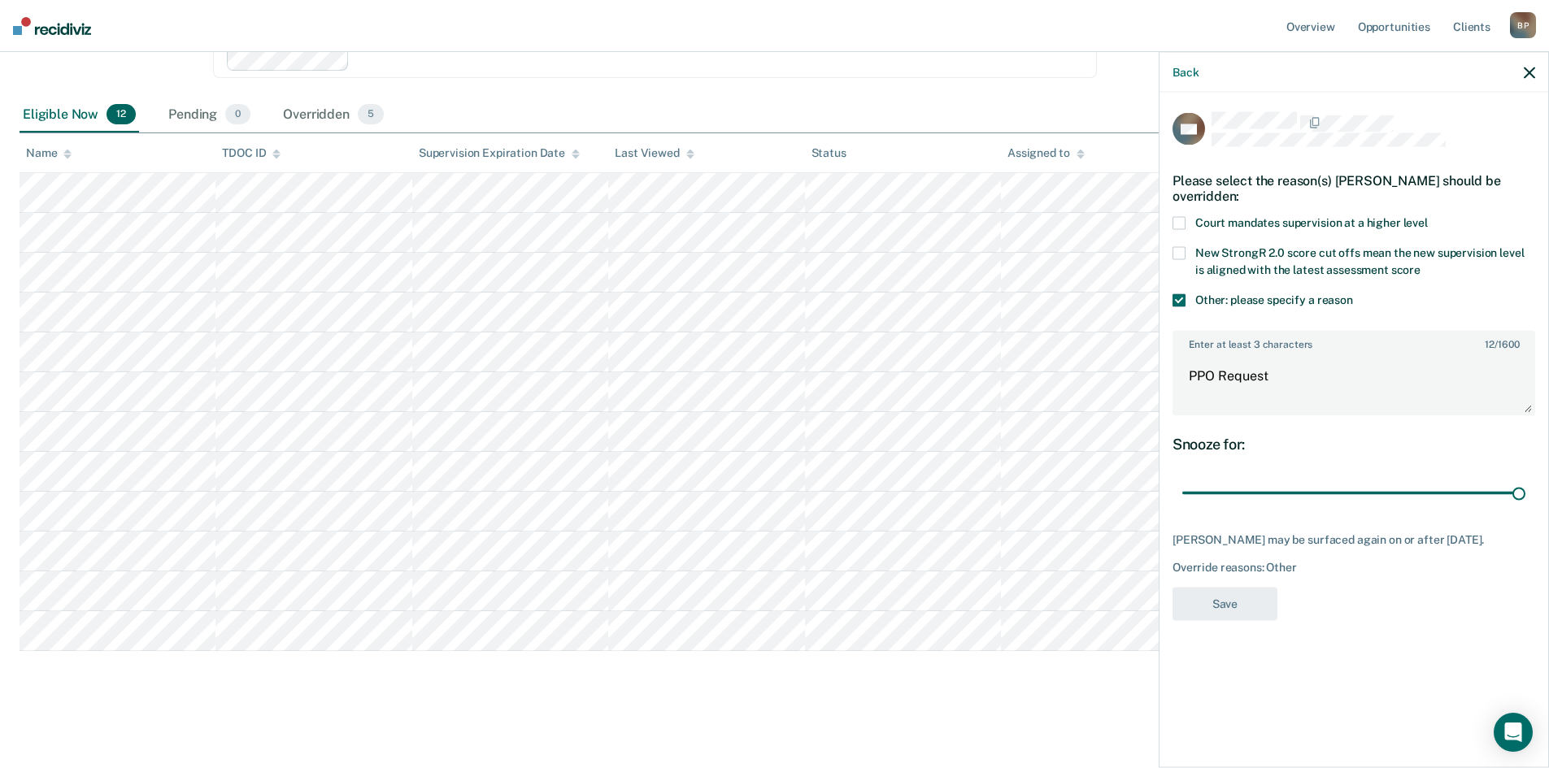
scroll to position [298, 0]
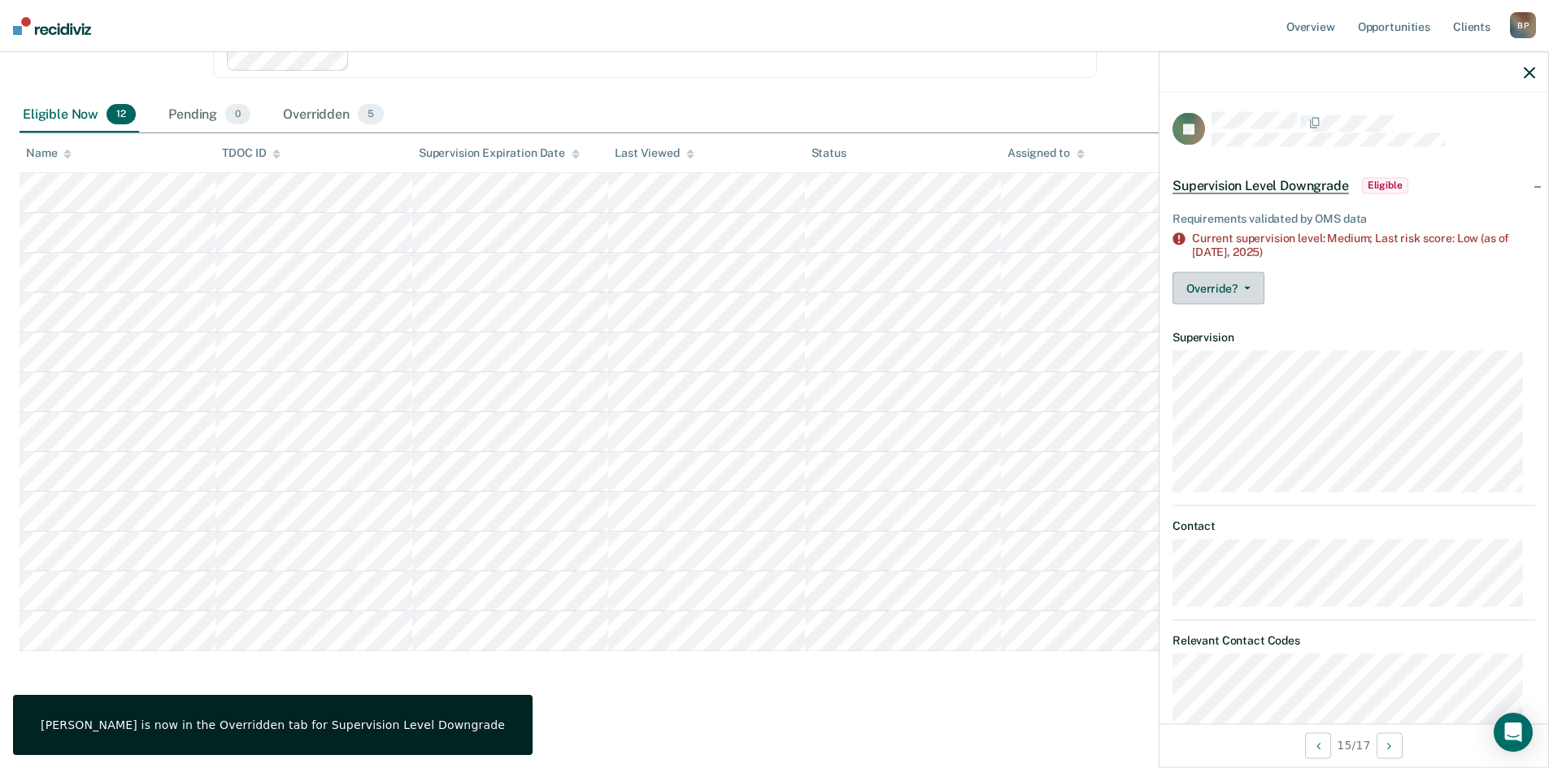
click at [1249, 286] on icon "button" at bounding box center [1247, 287] width 7 height 3
click at [1237, 358] on button "[PERSON_NAME]" at bounding box center [1250, 353] width 157 height 26
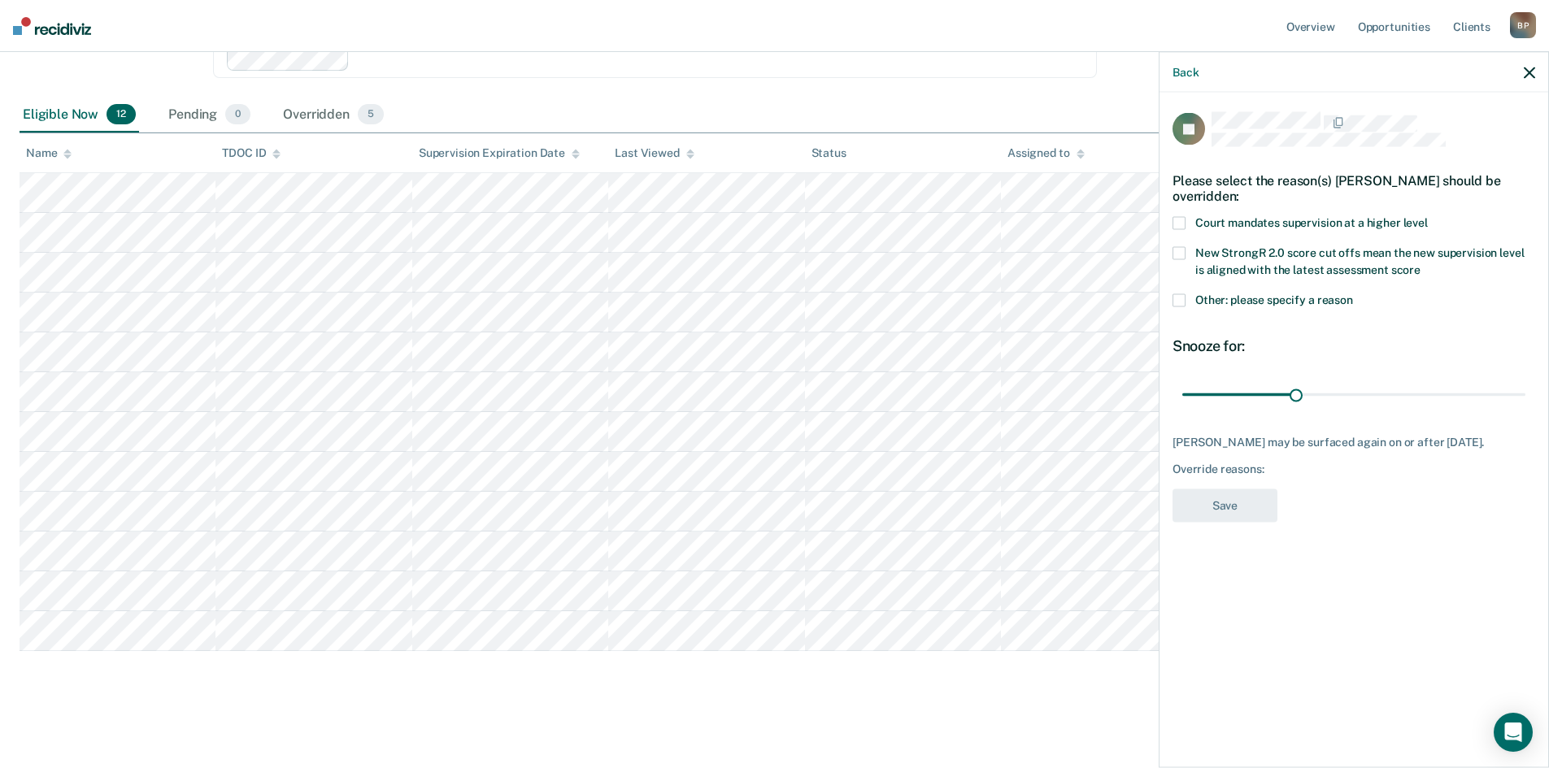
click at [1181, 301] on span at bounding box center [1178, 300] width 13 height 13
click at [1353, 294] on input "Other: please specify a reason" at bounding box center [1353, 294] width 0 height 0
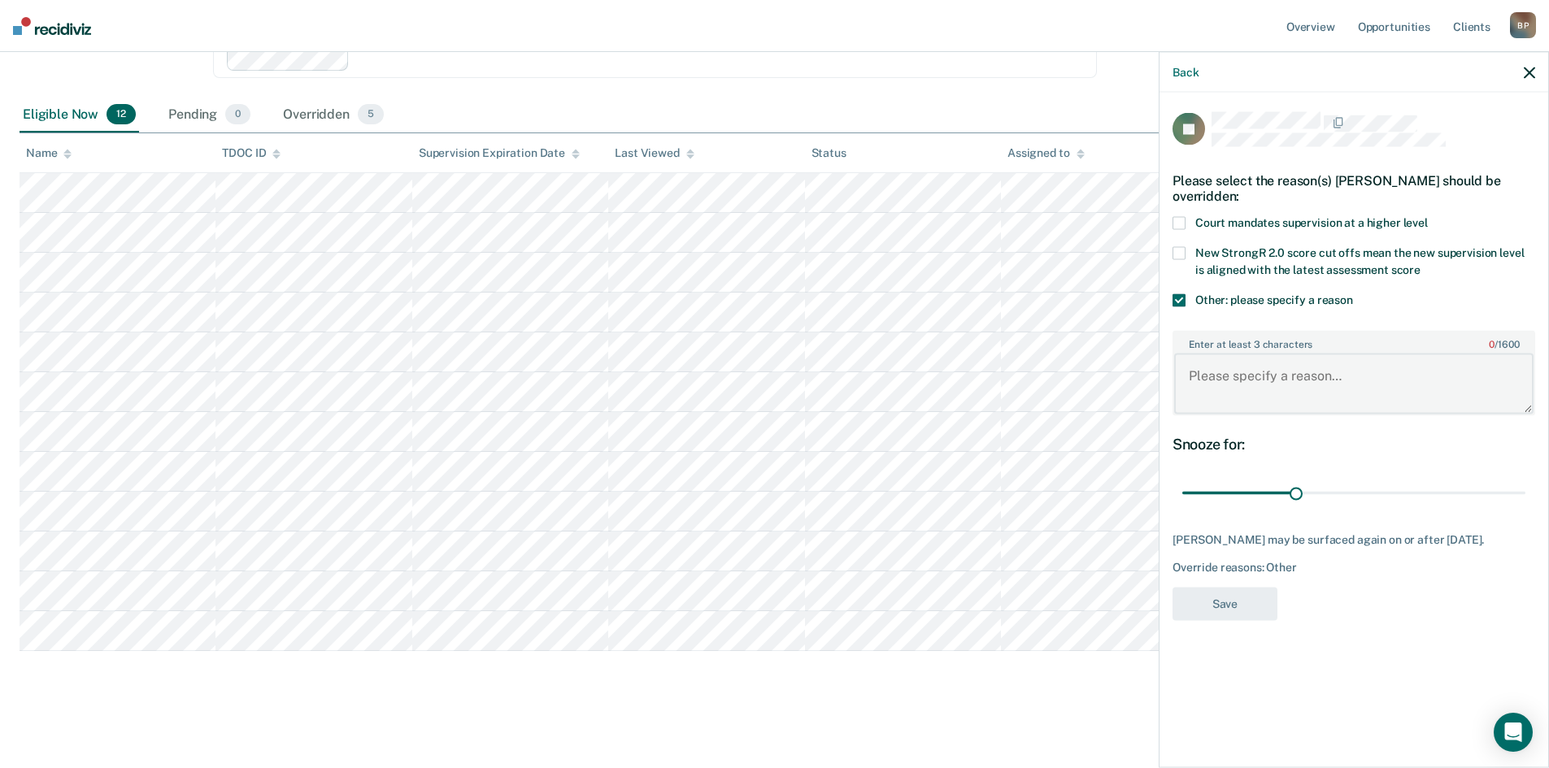
paste textarea "PPO Request"
type textarea "PPO Request"
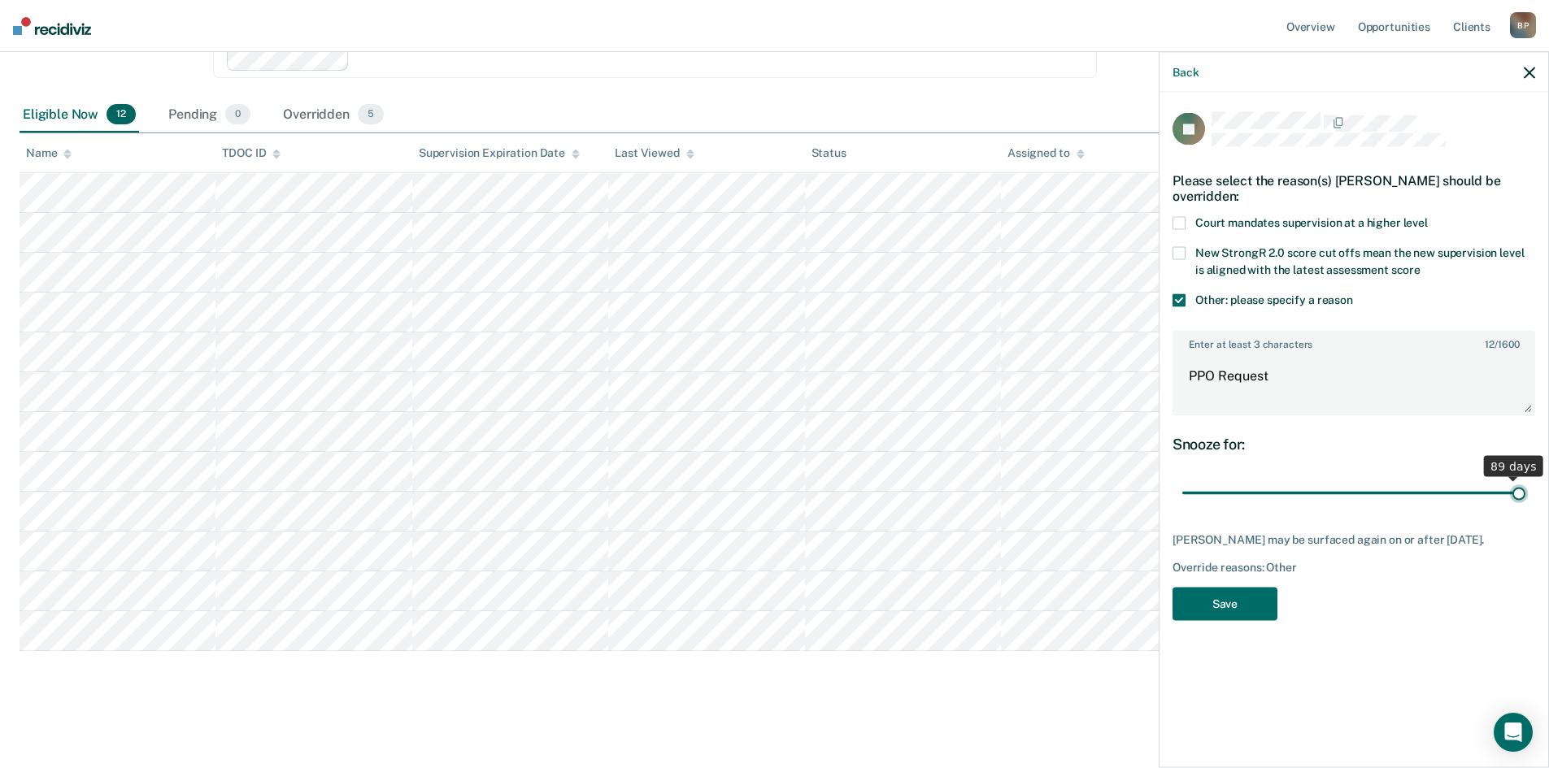
drag, startPoint x: 1298, startPoint y: 497, endPoint x: 1551, endPoint y: 519, distance: 253.8
type input "90"
click at [1525, 507] on input "range" at bounding box center [1353, 493] width 343 height 28
click at [1220, 620] on button "Save" at bounding box center [1224, 603] width 105 height 33
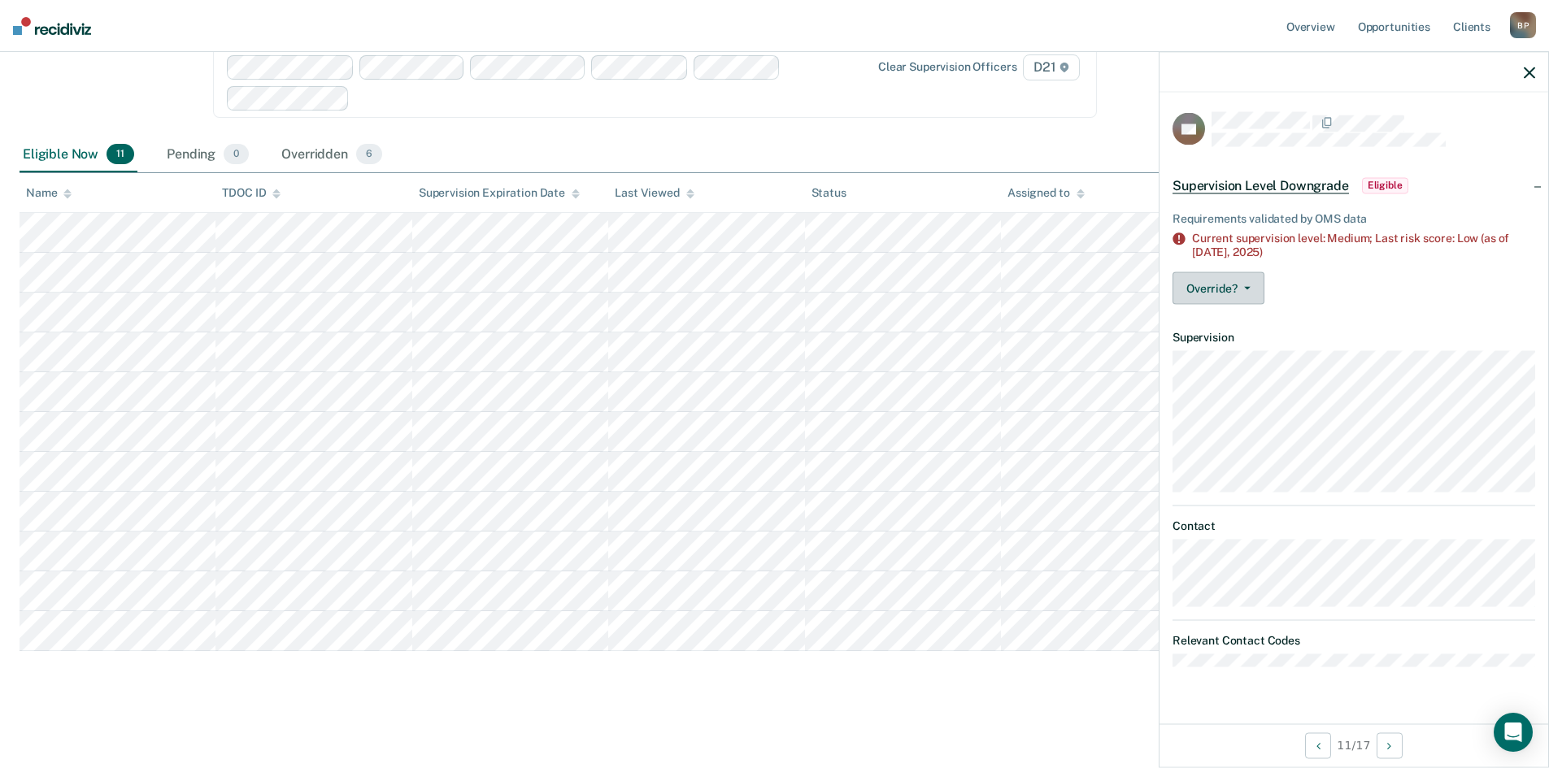
click at [1255, 286] on button "Override?" at bounding box center [1218, 288] width 92 height 33
click at [1257, 350] on button "[PERSON_NAME]" at bounding box center [1250, 353] width 157 height 26
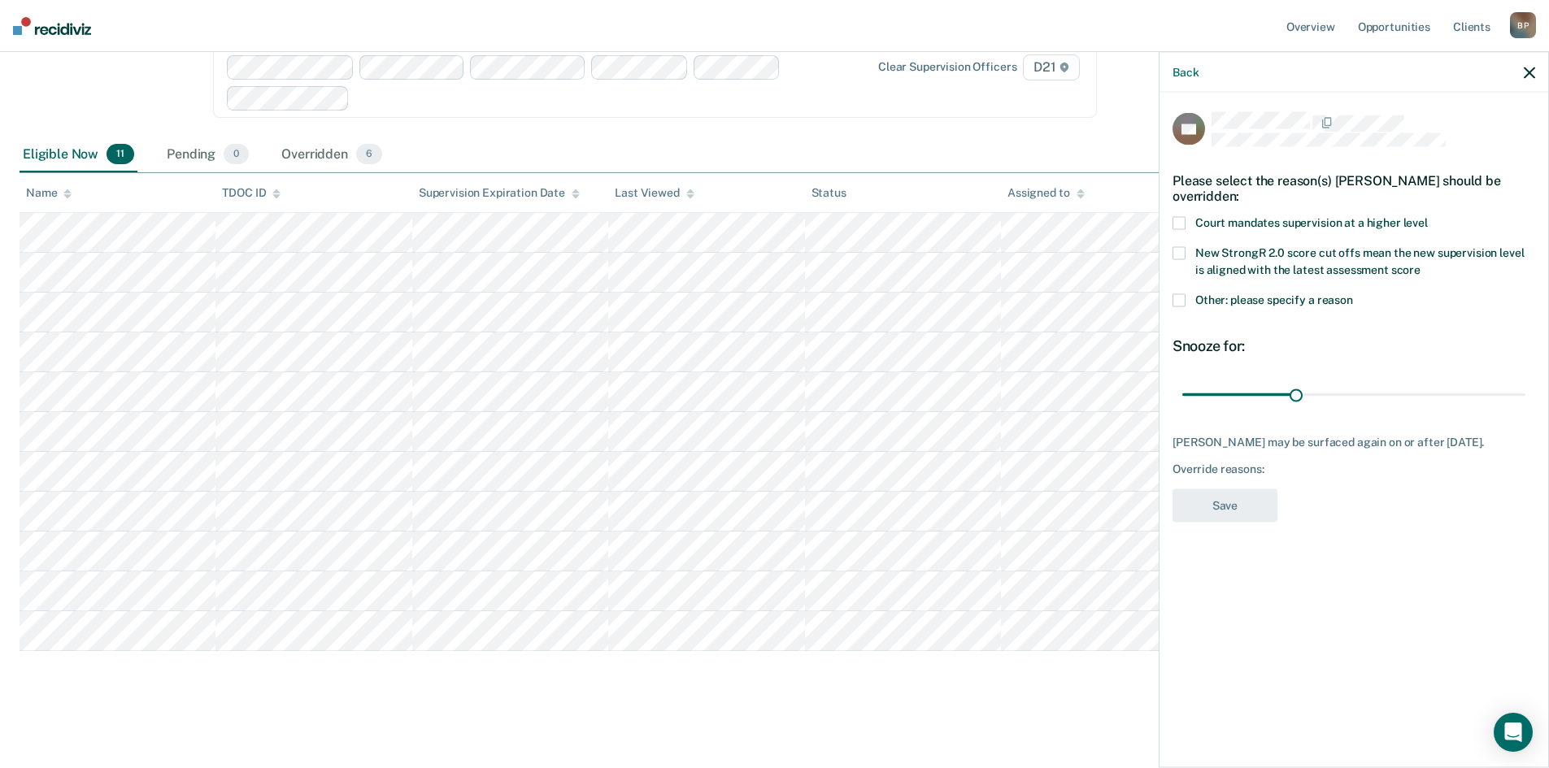
drag, startPoint x: 1182, startPoint y: 299, endPoint x: 1212, endPoint y: 311, distance: 32.5
click at [1182, 298] on span at bounding box center [1178, 300] width 13 height 13
click at [1353, 294] on input "Other: please specify a reason" at bounding box center [1353, 294] width 0 height 0
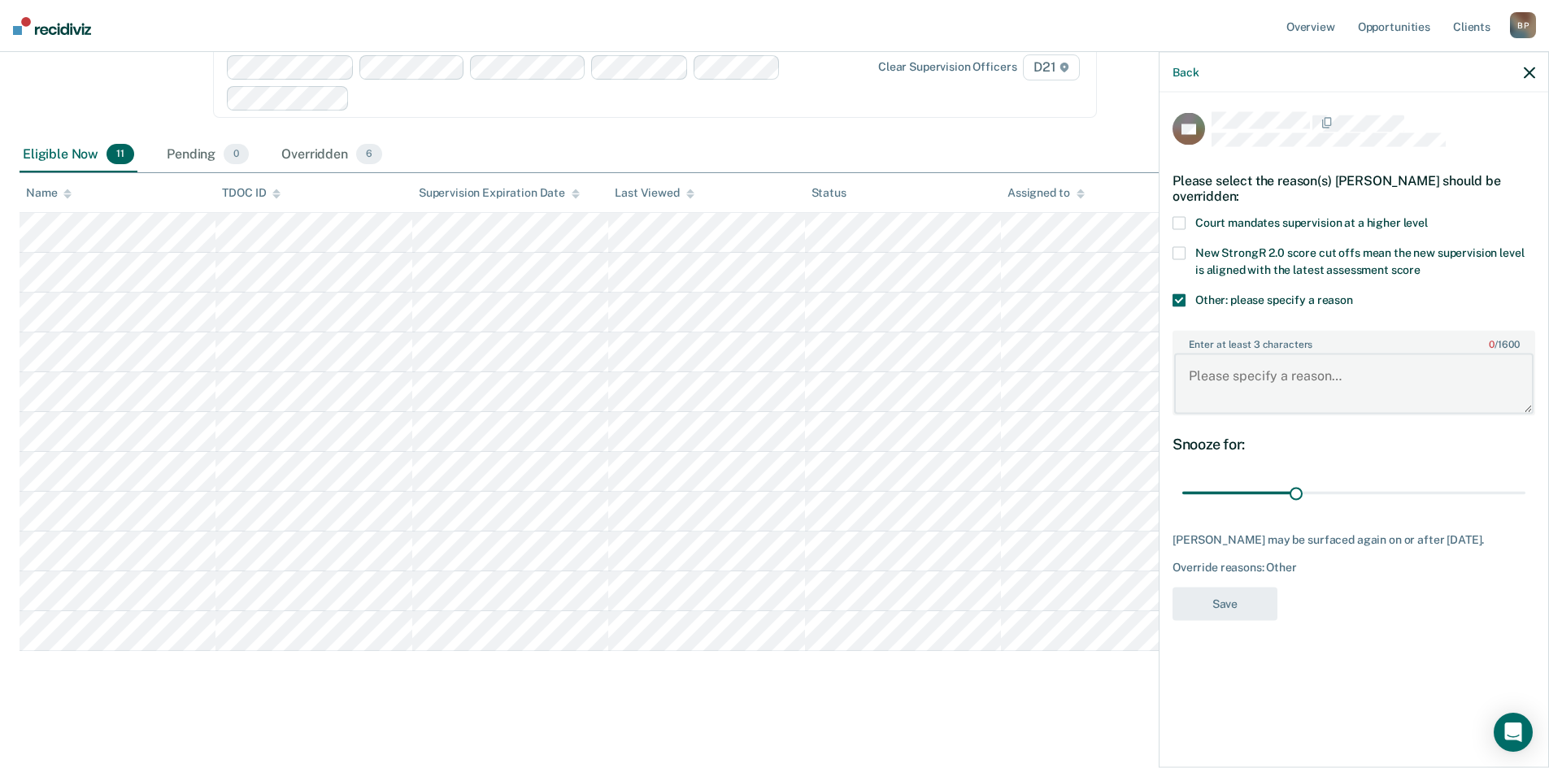
paste textarea "PPO Request"
type textarea "PPO Request"
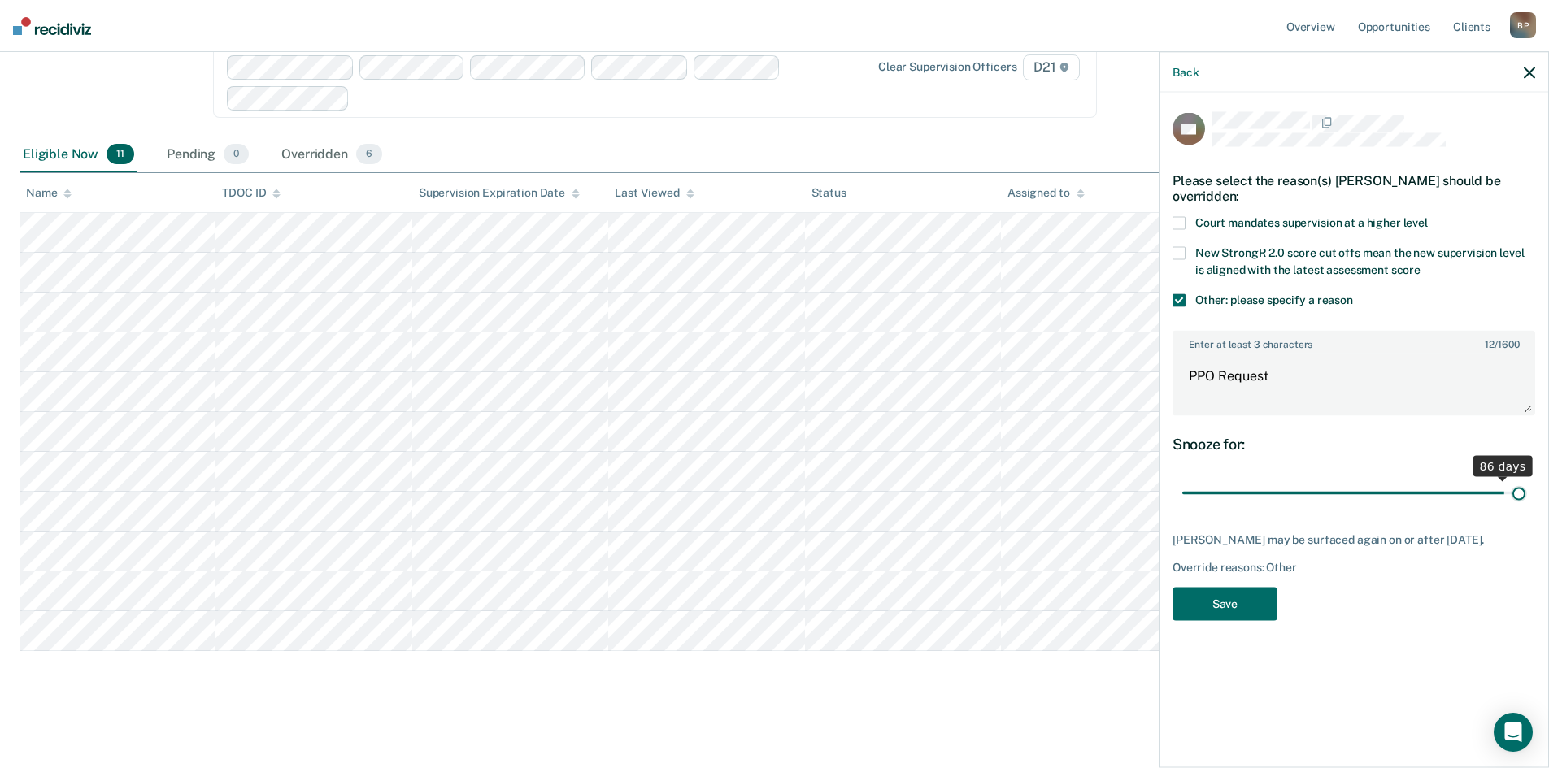
drag, startPoint x: 1298, startPoint y: 494, endPoint x: 1644, endPoint y: 526, distance: 347.8
type input "90"
click at [1525, 507] on input "range" at bounding box center [1353, 493] width 343 height 28
click at [1228, 605] on button "Save" at bounding box center [1224, 603] width 105 height 33
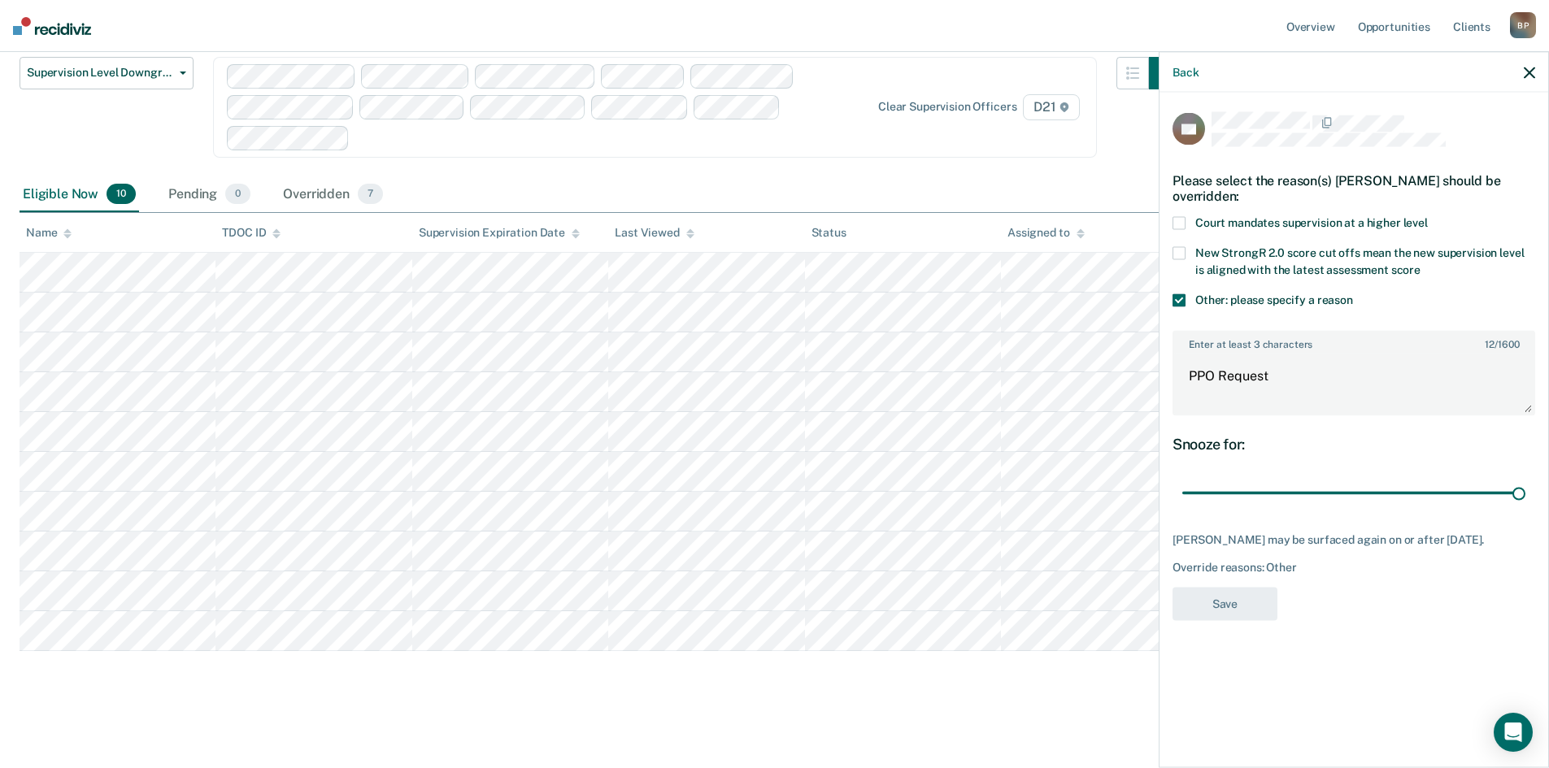
scroll to position [219, 0]
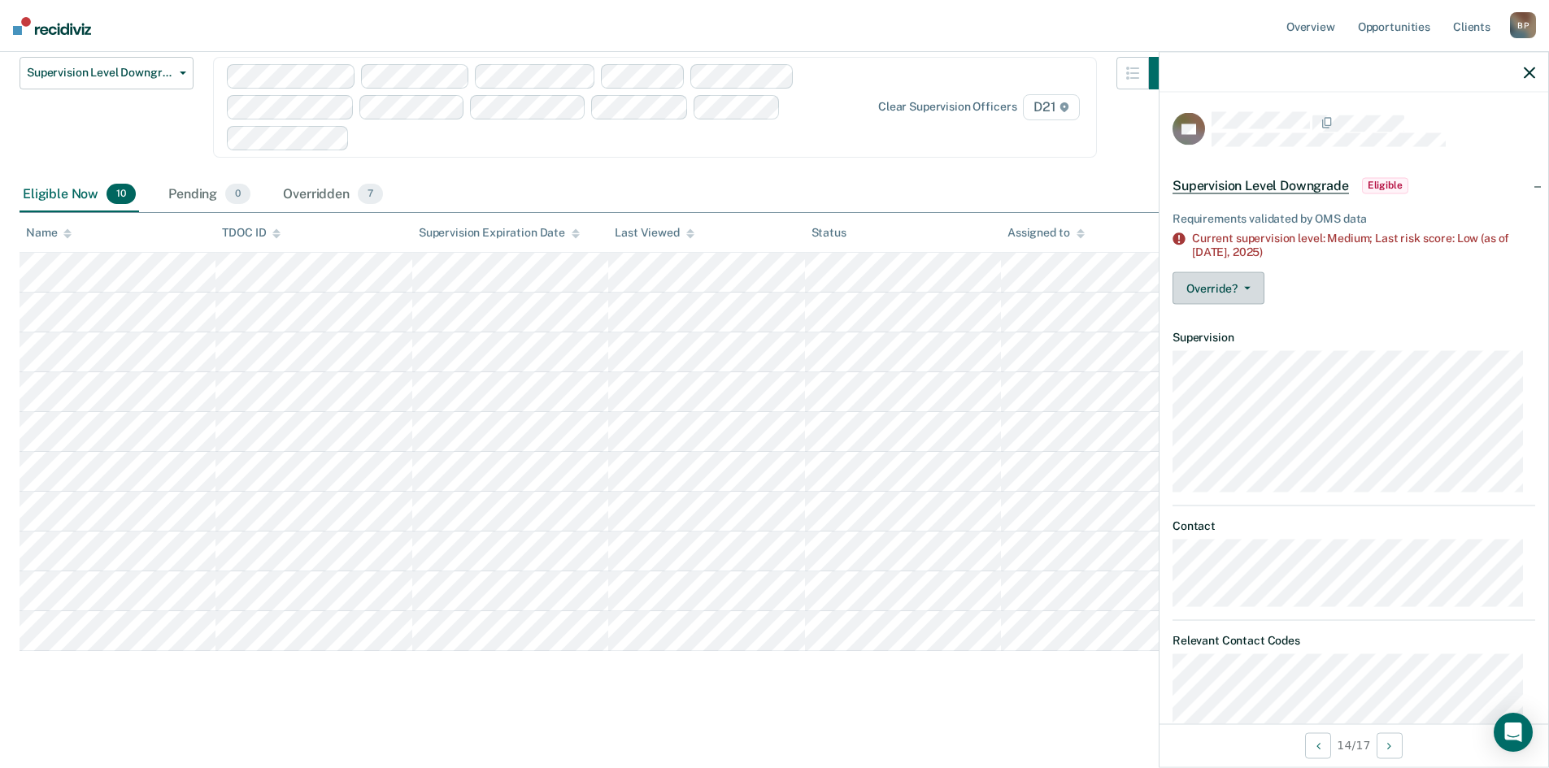
click at [1240, 290] on button "Override?" at bounding box center [1218, 288] width 92 height 33
click at [1231, 346] on button "[PERSON_NAME]" at bounding box center [1250, 353] width 157 height 26
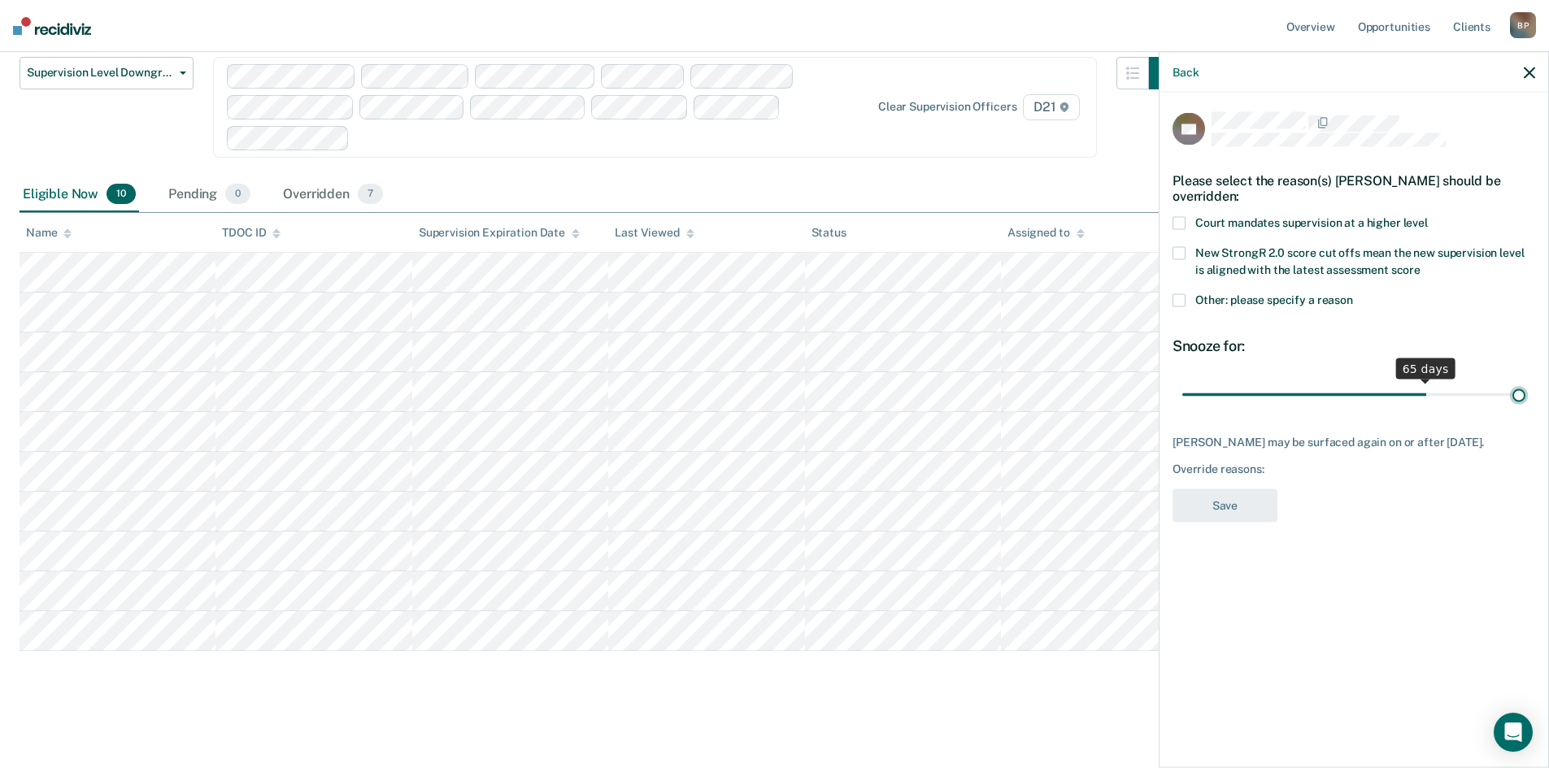
drag, startPoint x: 1291, startPoint y: 389, endPoint x: 1563, endPoint y: 411, distance: 272.4
type input "90"
click at [1525, 409] on input "range" at bounding box center [1353, 395] width 343 height 28
click at [1186, 298] on label "Other: please specify a reason" at bounding box center [1353, 302] width 363 height 17
click at [1353, 294] on input "Other: please specify a reason" at bounding box center [1353, 294] width 0 height 0
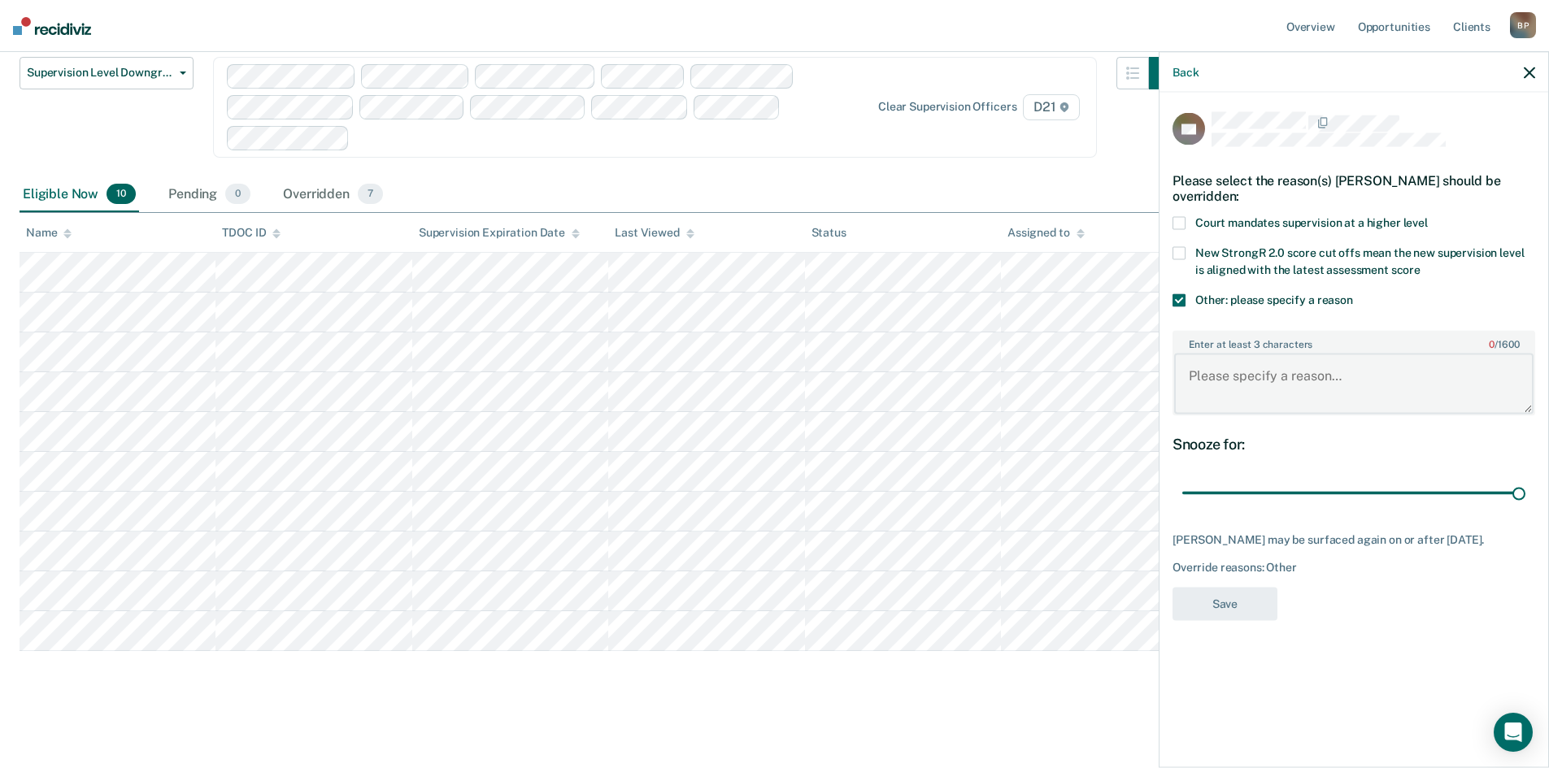
paste textarea "PPO Request"
type textarea "PPO Request"
click at [1224, 611] on button "Save" at bounding box center [1224, 603] width 105 height 33
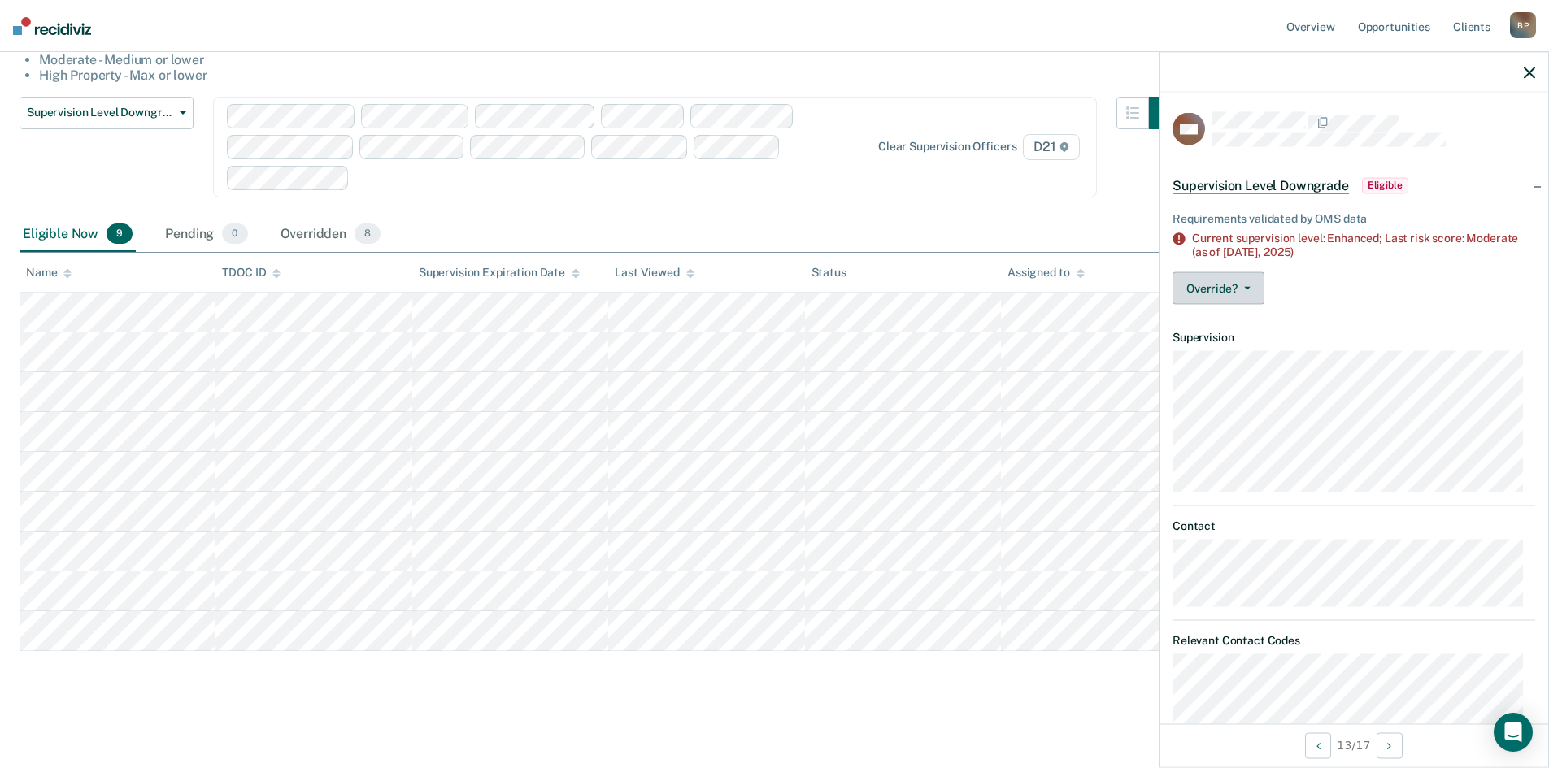
click at [1251, 288] on button "Override?" at bounding box center [1218, 288] width 92 height 33
click at [1235, 350] on button "[PERSON_NAME]" at bounding box center [1250, 353] width 157 height 26
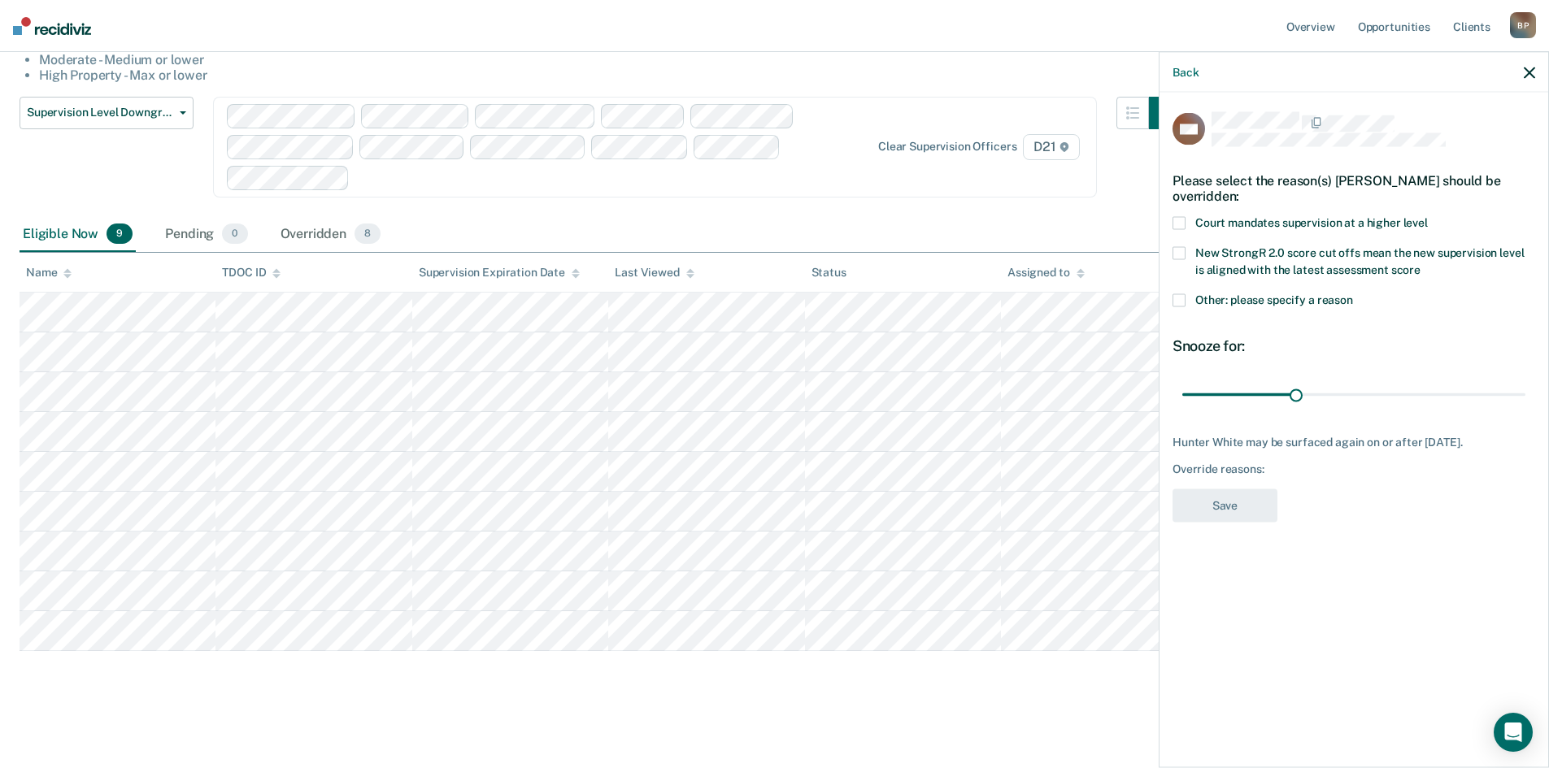
click at [1177, 296] on span at bounding box center [1178, 300] width 13 height 13
click at [1353, 294] on input "Other: please specify a reason" at bounding box center [1353, 294] width 0 height 0
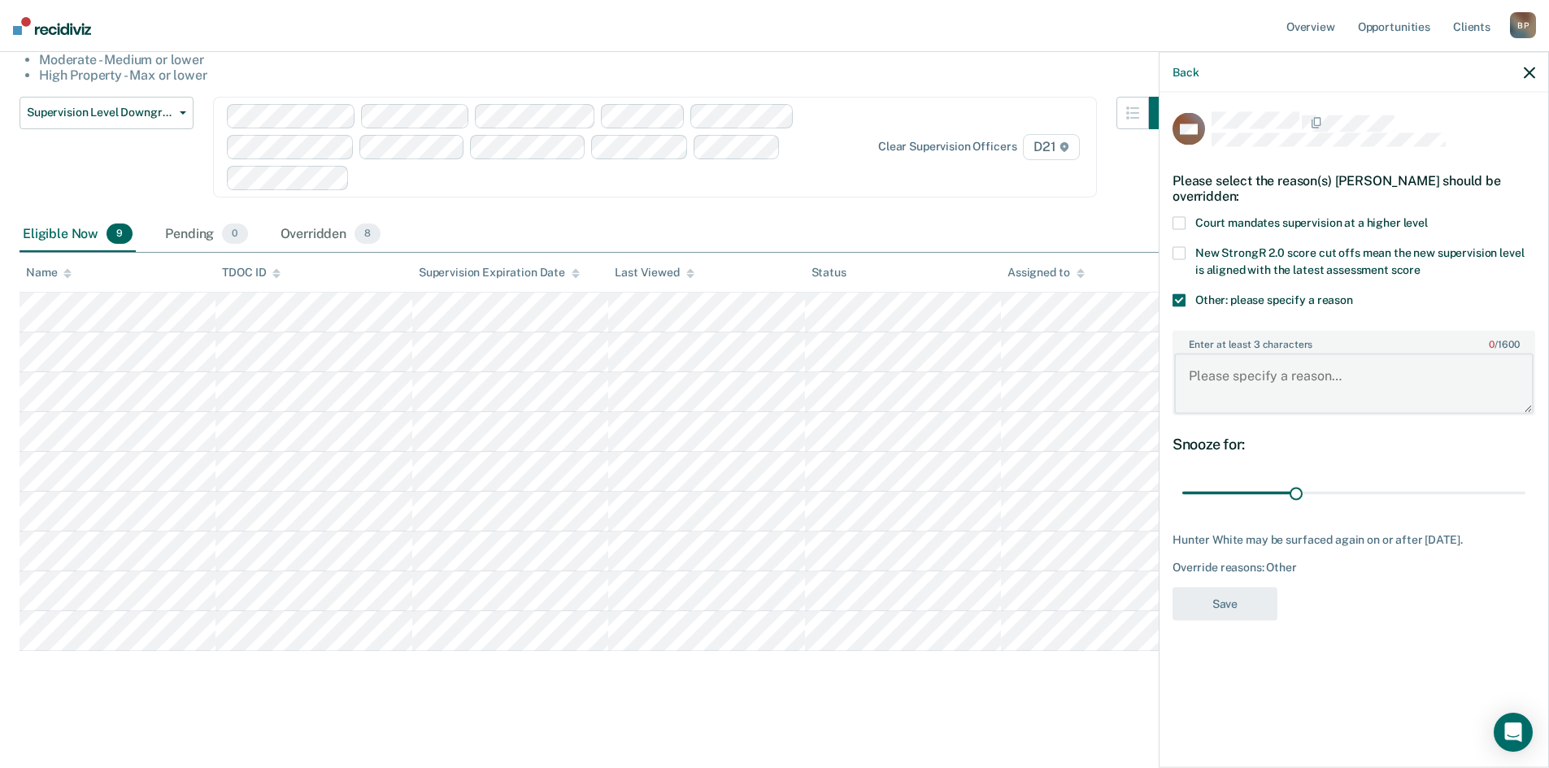
paste textarea "PPO Request"
type textarea "PPO Request"
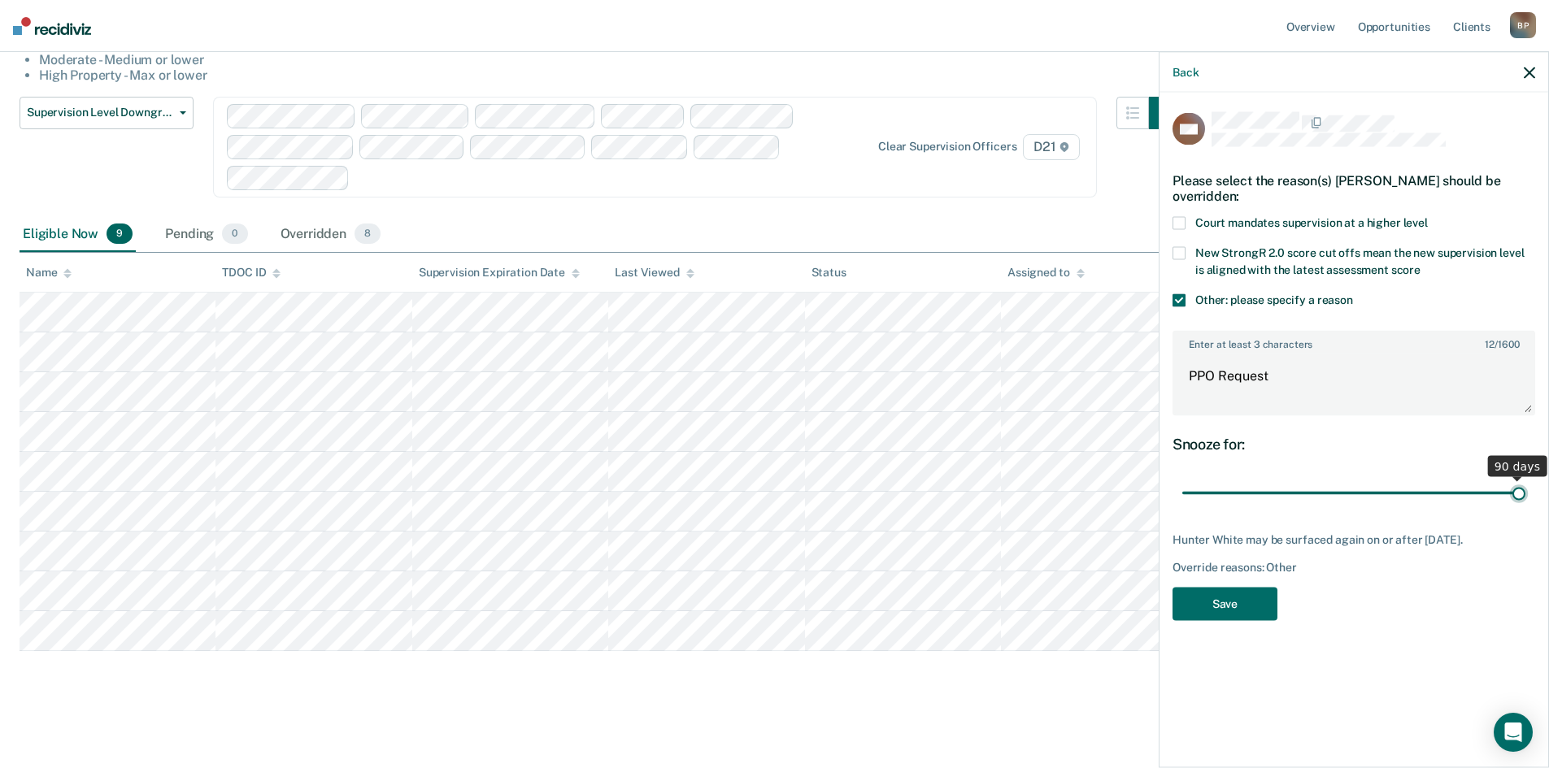
drag, startPoint x: 1302, startPoint y: 499, endPoint x: 1560, endPoint y: 511, distance: 258.8
type input "90"
click at [1525, 507] on input "range" at bounding box center [1353, 493] width 343 height 28
click at [1242, 603] on button "Save" at bounding box center [1224, 603] width 105 height 33
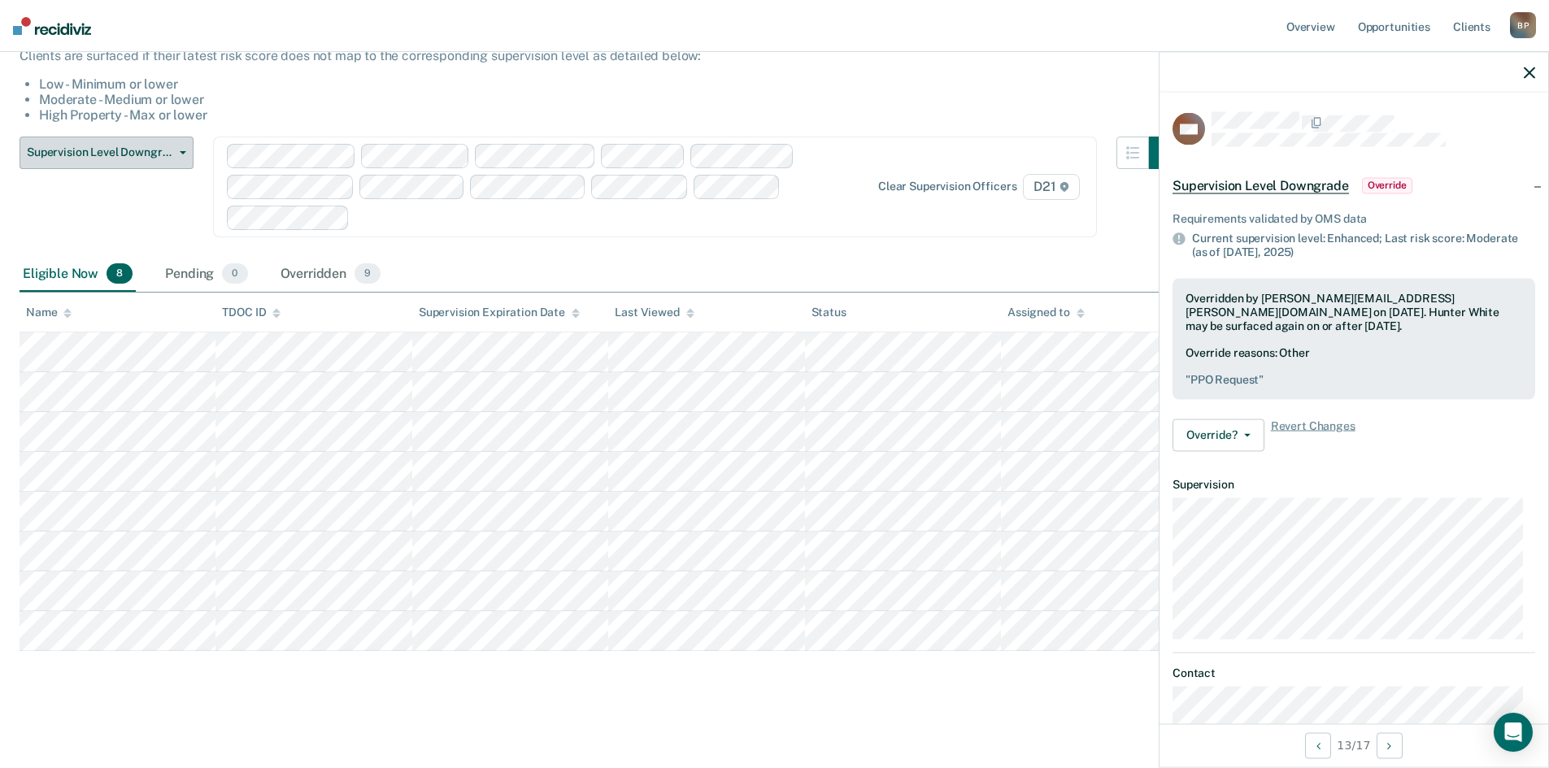
click at [189, 155] on button "Supervision Level Downgrade" at bounding box center [107, 153] width 174 height 33
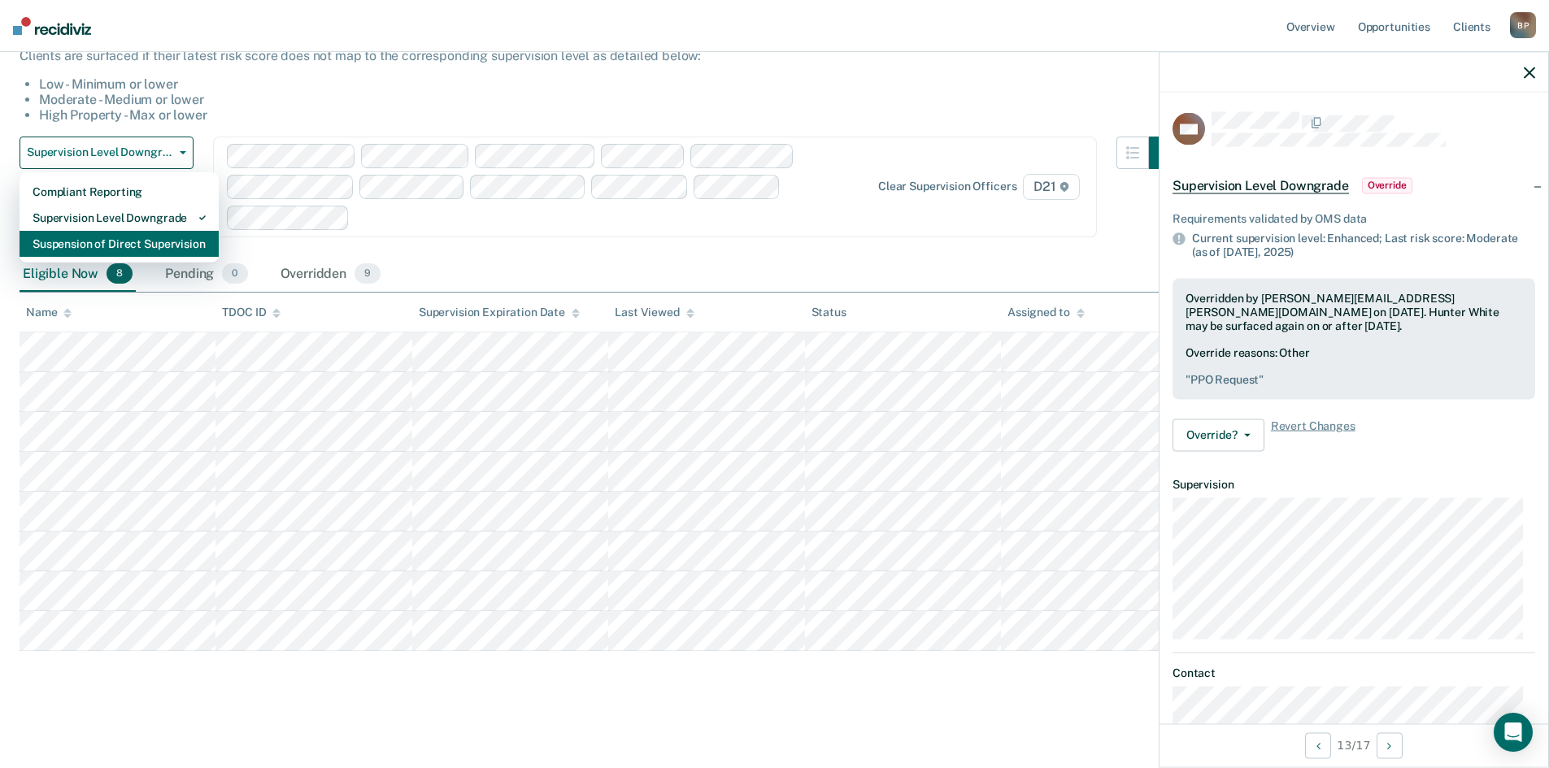
click at [169, 246] on div "Suspension of Direct Supervision" at bounding box center [119, 244] width 173 height 26
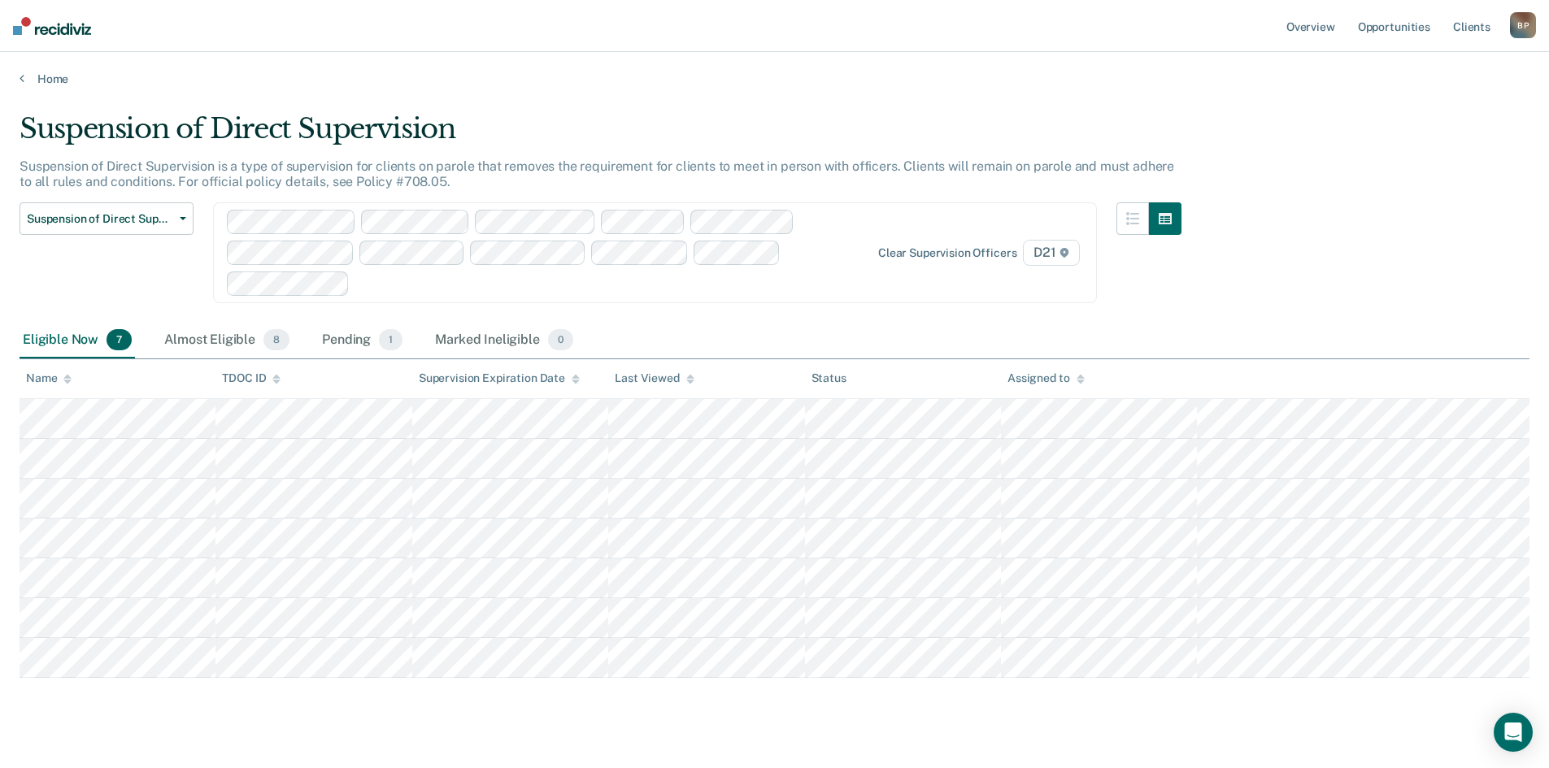
click at [1425, 289] on div "Suspension of Direct Supervision Suspension of Direct Supervision is a type of …" at bounding box center [775, 392] width 1510 height 561
